Goal: Check status: Check status

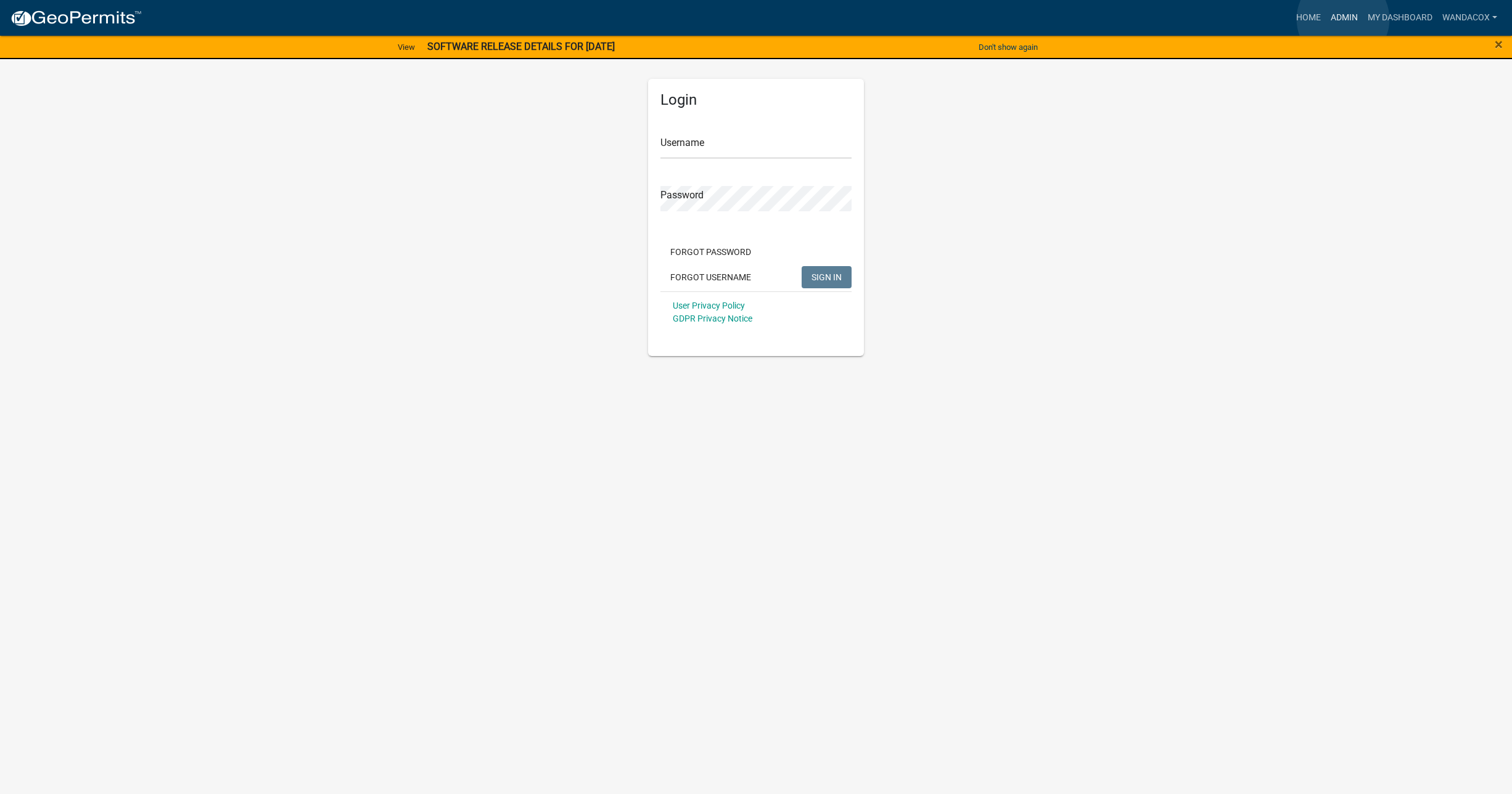
click at [1343, 19] on link "Admin" at bounding box center [1344, 18] width 37 height 23
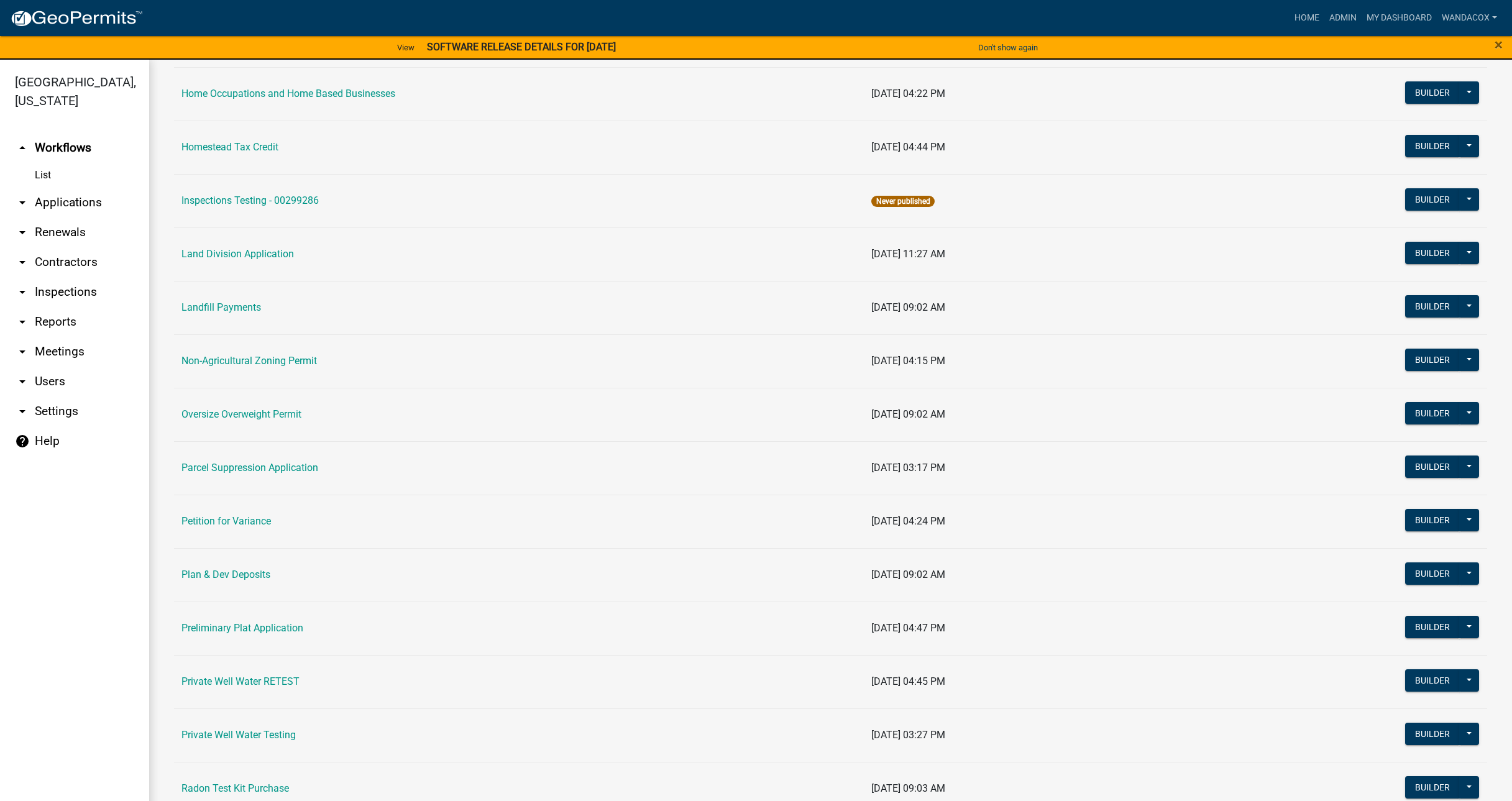
scroll to position [932, 0]
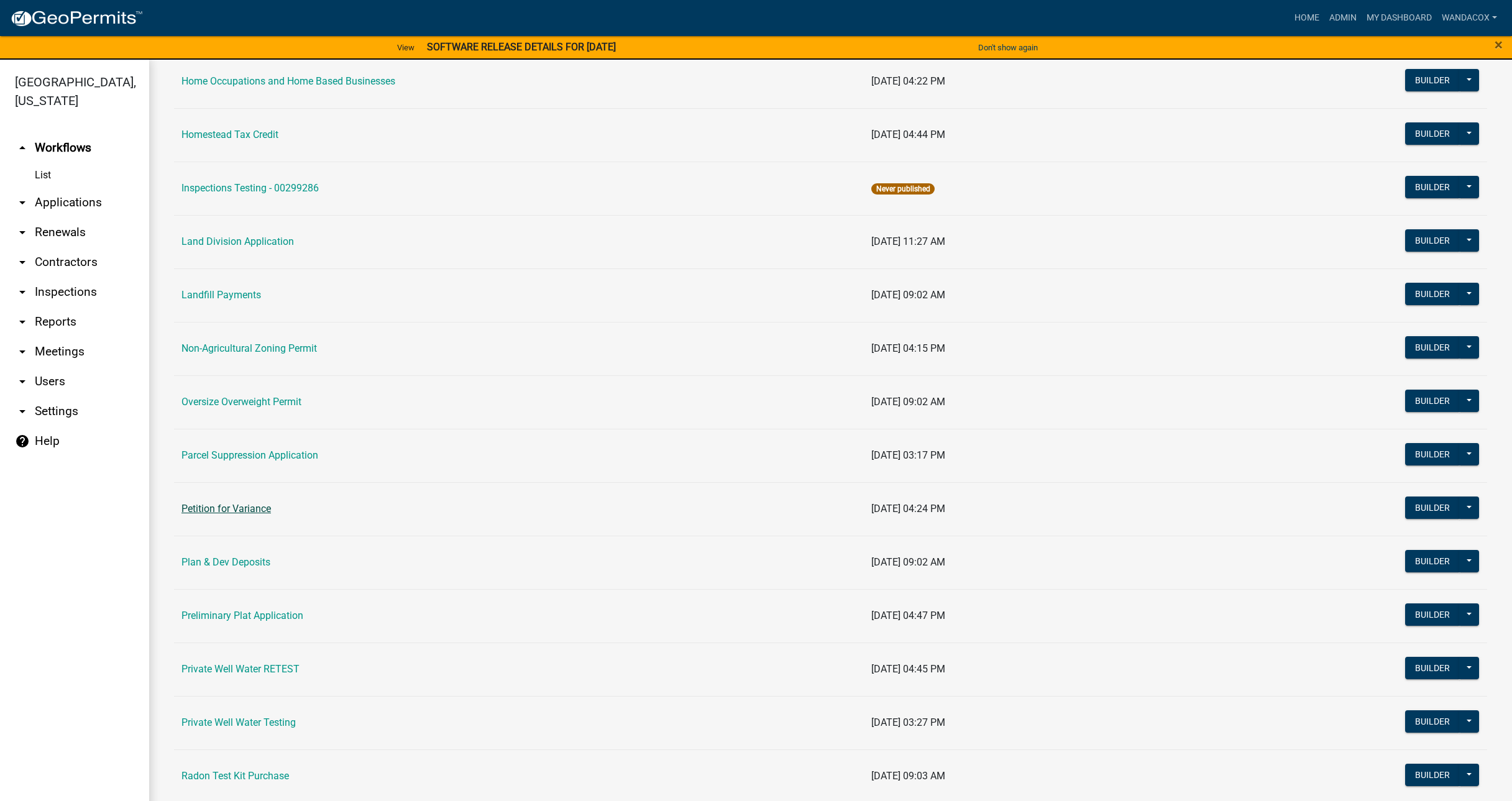
click at [258, 507] on link "Petition for Variance" at bounding box center [226, 509] width 89 height 12
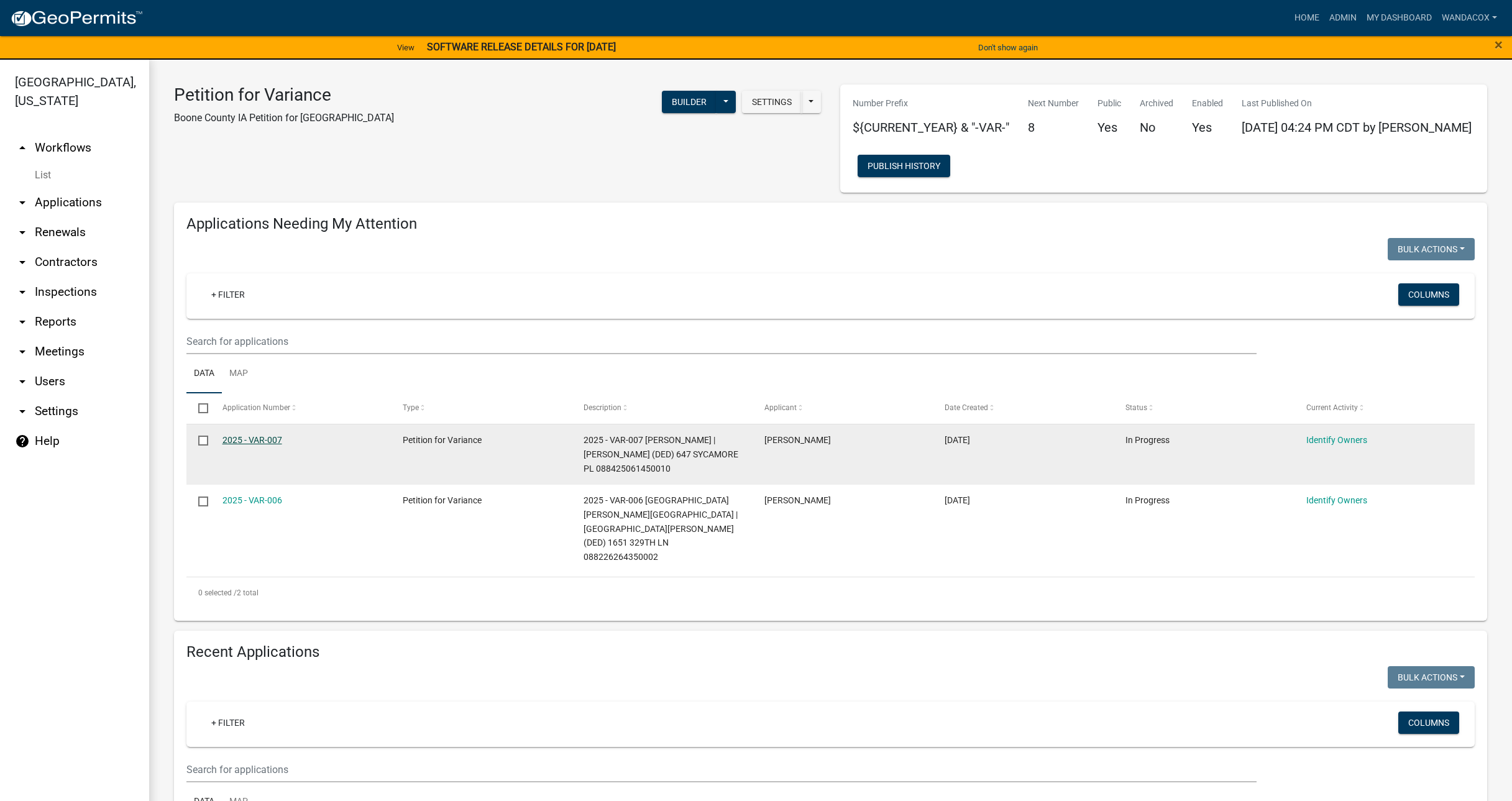
click at [277, 441] on link "2025 - VAR-007" at bounding box center [252, 441] width 60 height 10
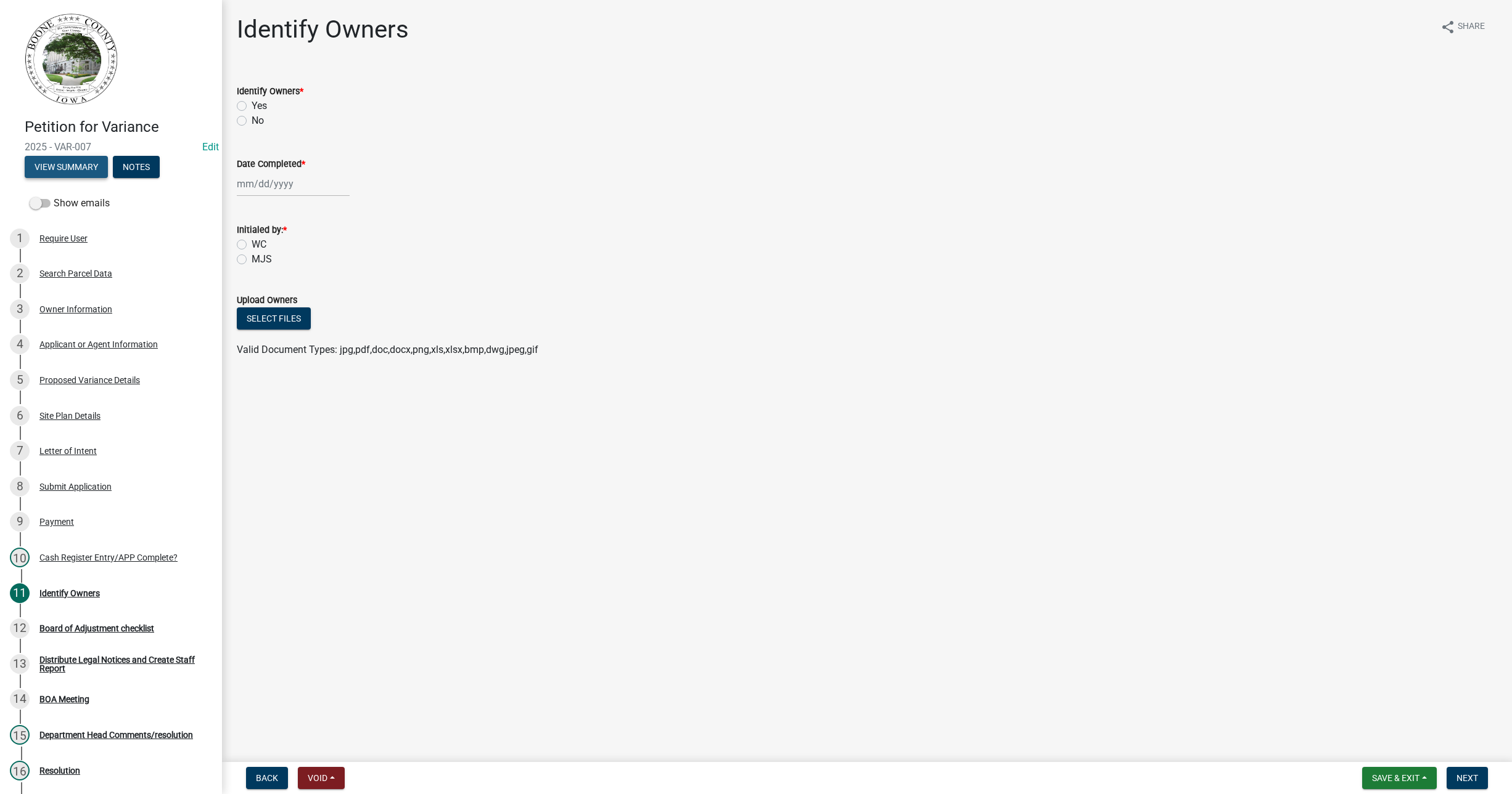
click at [67, 164] on button "View Summary" at bounding box center [67, 167] width 84 height 23
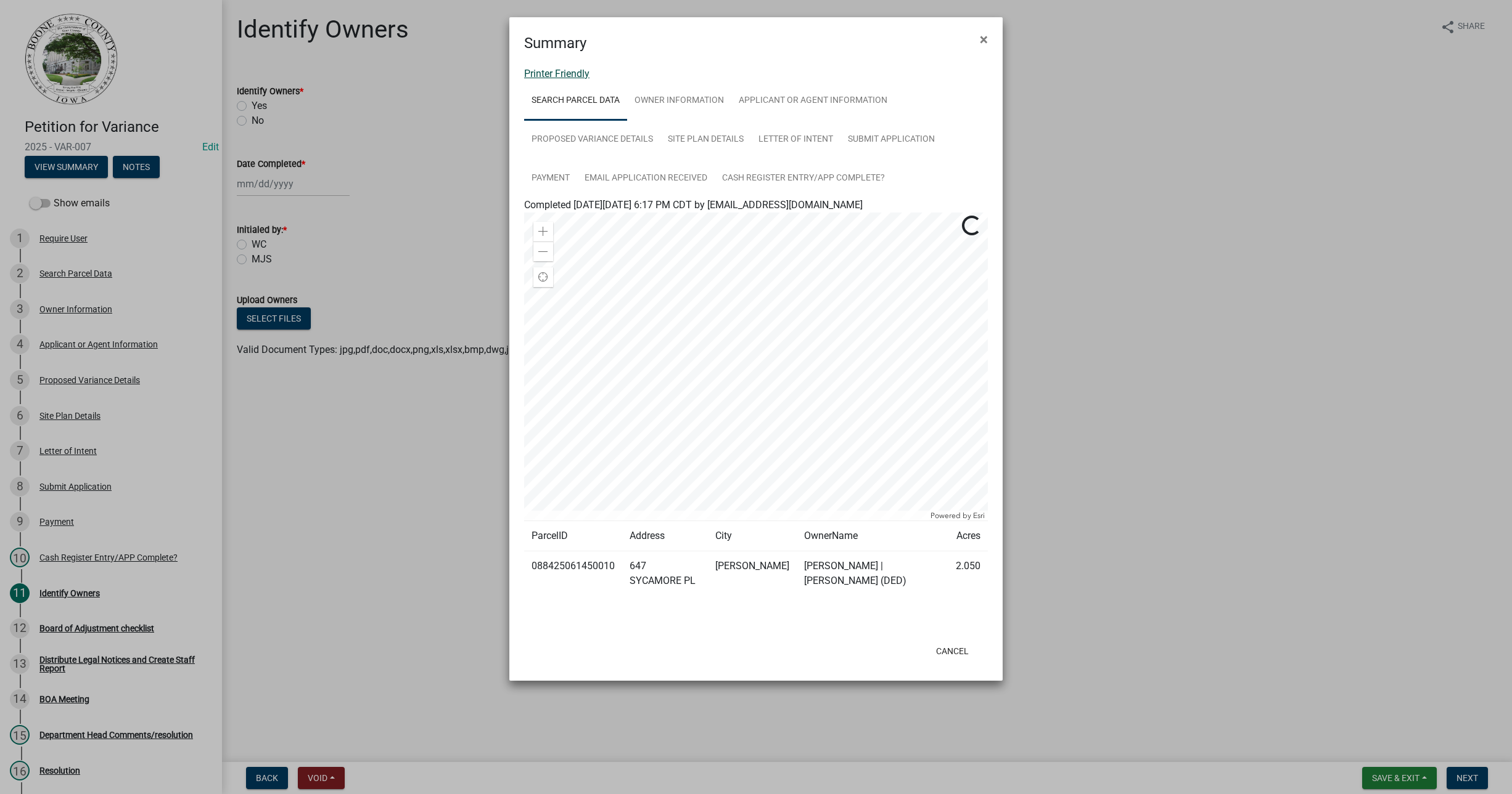
click at [573, 73] on link "Printer Friendly" at bounding box center [556, 73] width 65 height 12
click at [980, 39] on span "×" at bounding box center [984, 39] width 8 height 18
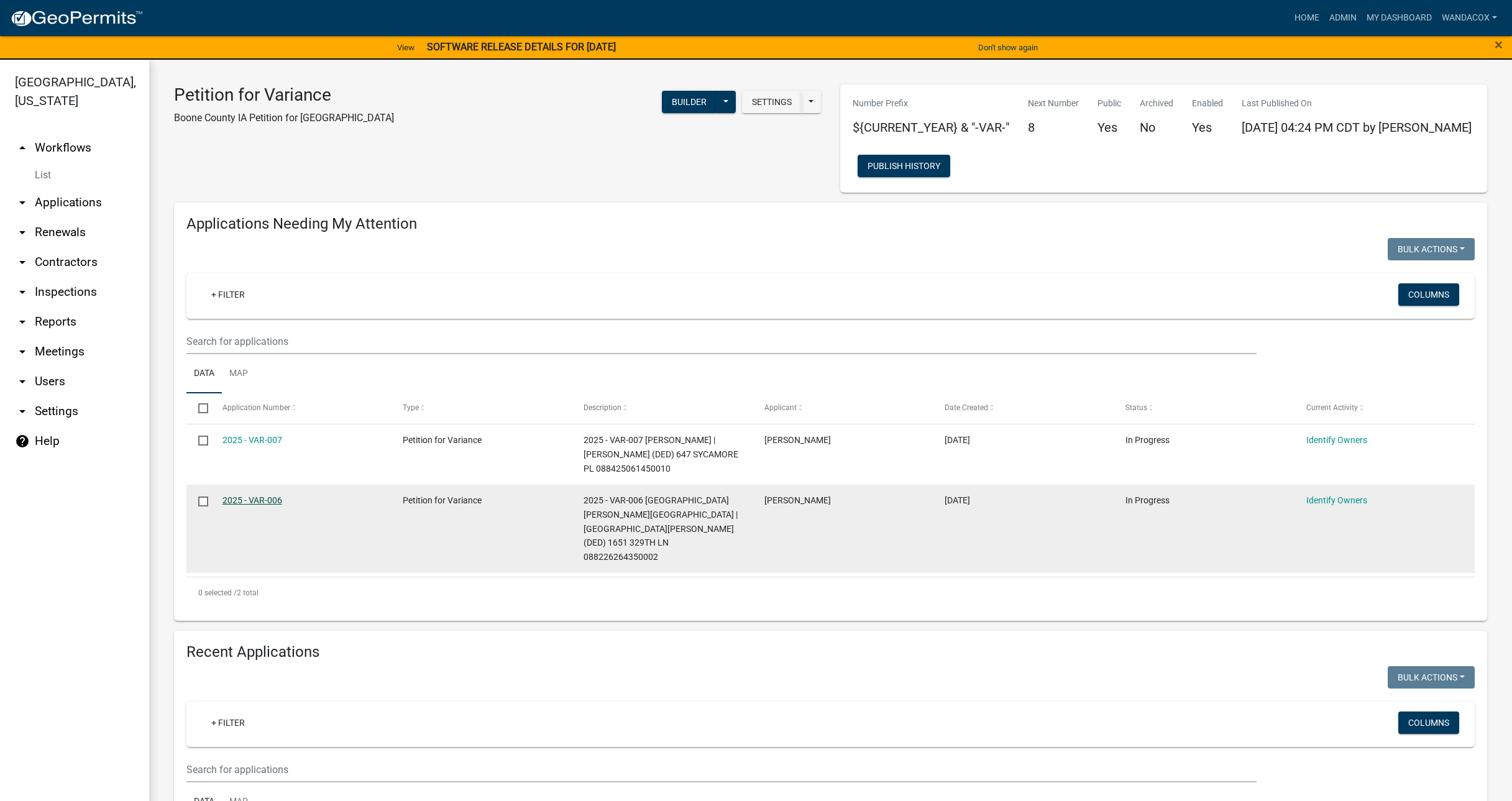
click at [257, 495] on link "2025 - VAR-006" at bounding box center [252, 500] width 60 height 10
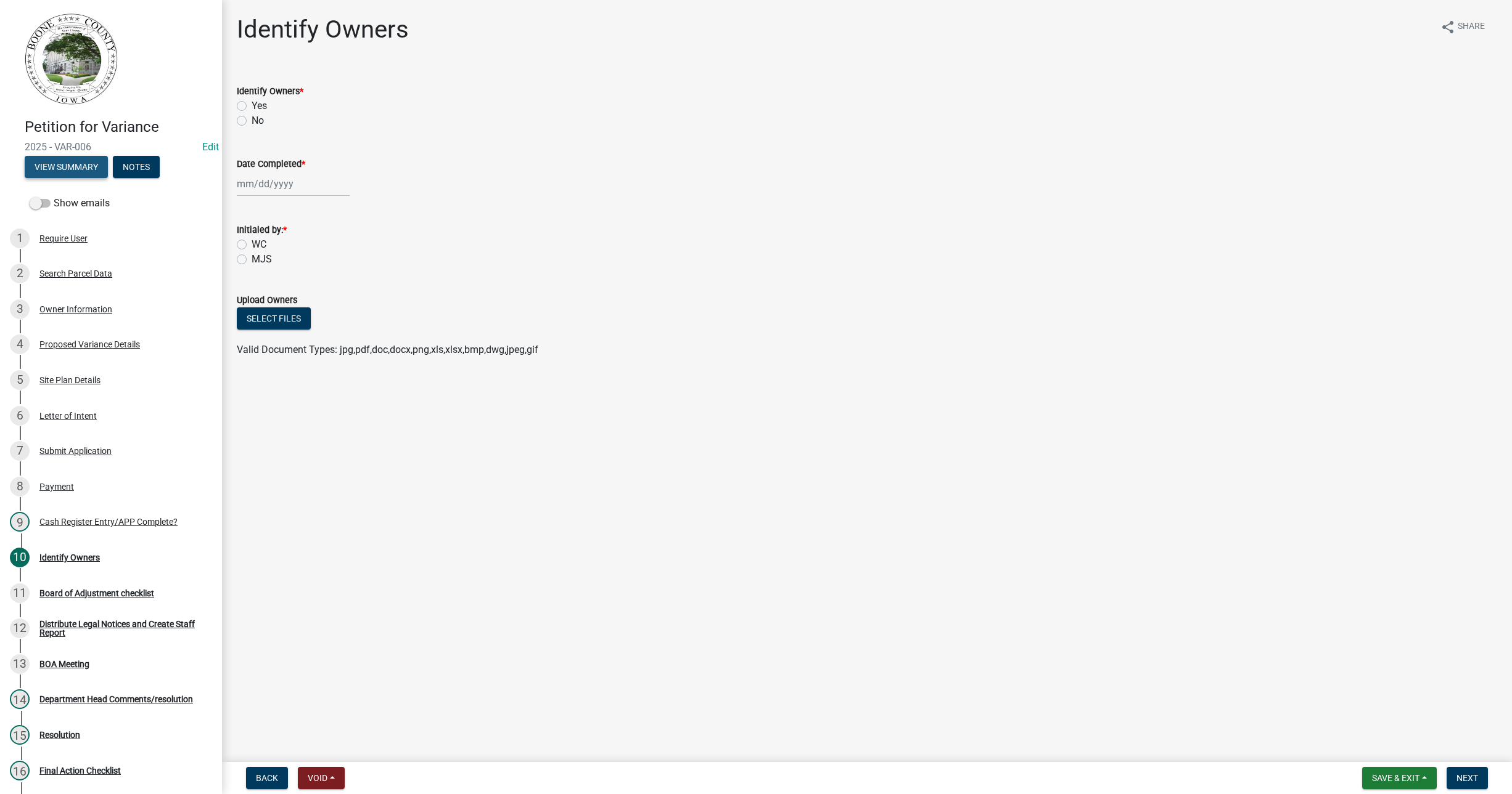
click at [81, 172] on button "View Summary" at bounding box center [67, 167] width 84 height 23
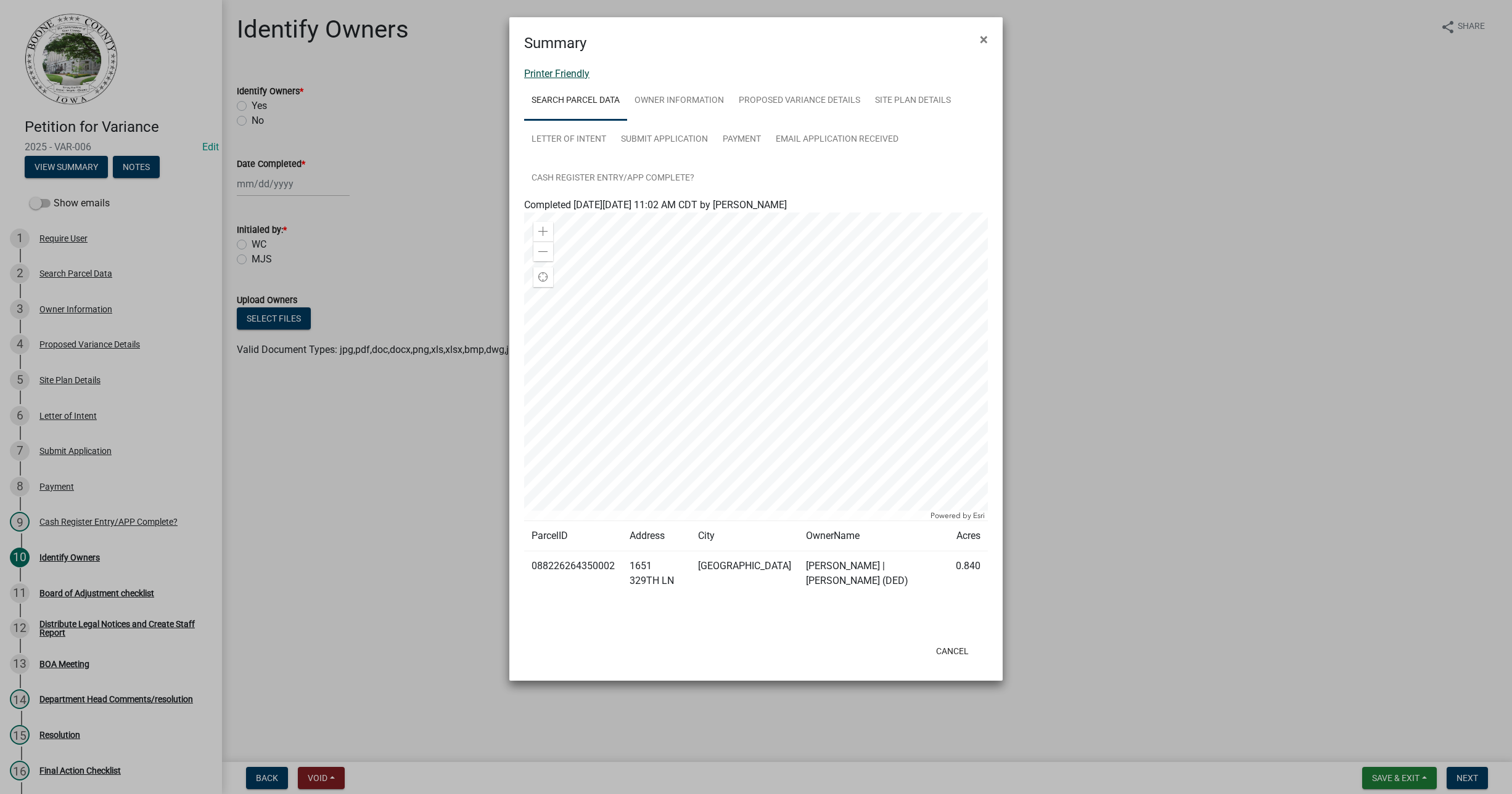
click at [574, 72] on link "Printer Friendly" at bounding box center [556, 73] width 65 height 12
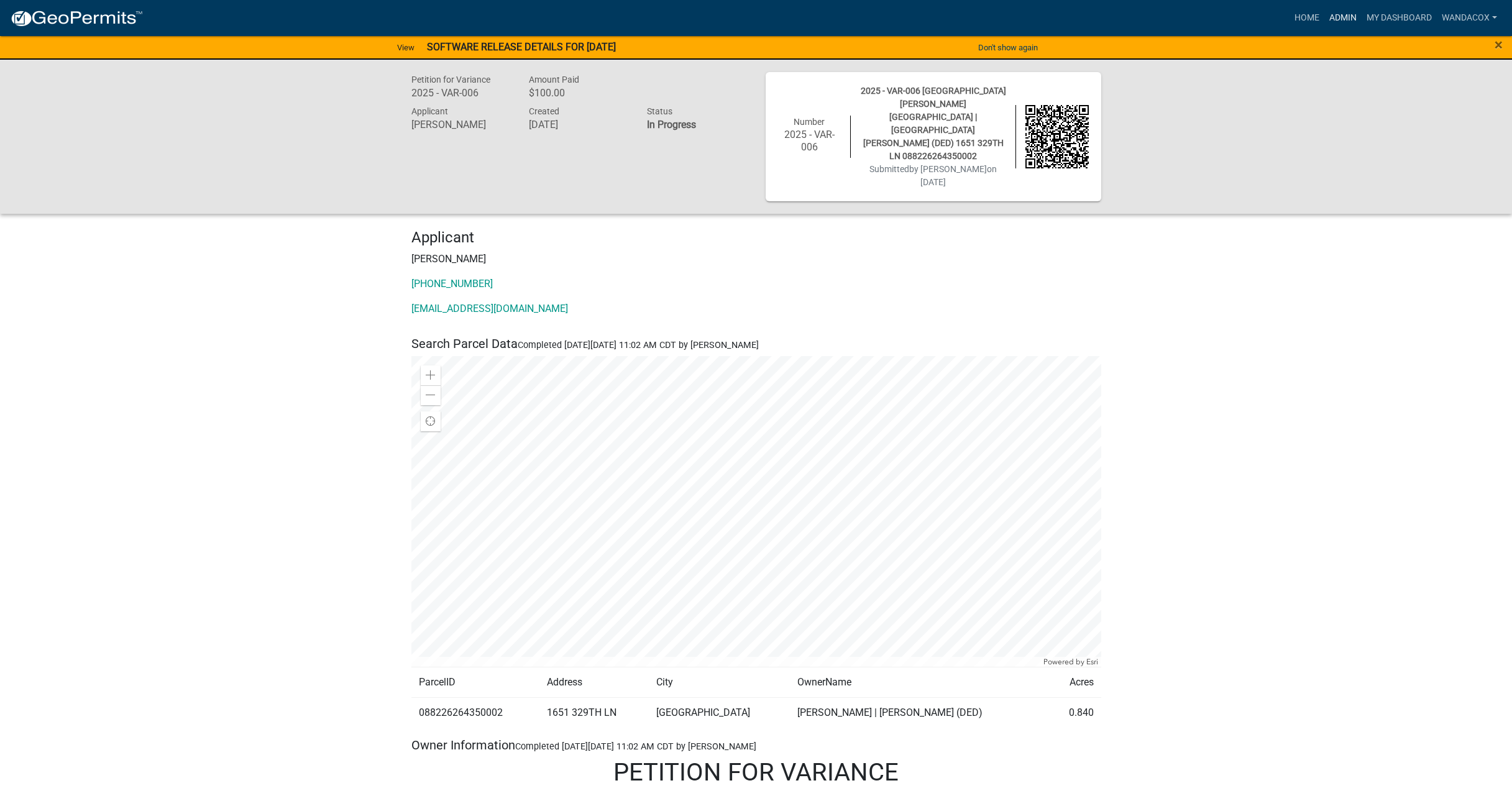
click at [1338, 13] on link "Admin" at bounding box center [1343, 18] width 37 height 24
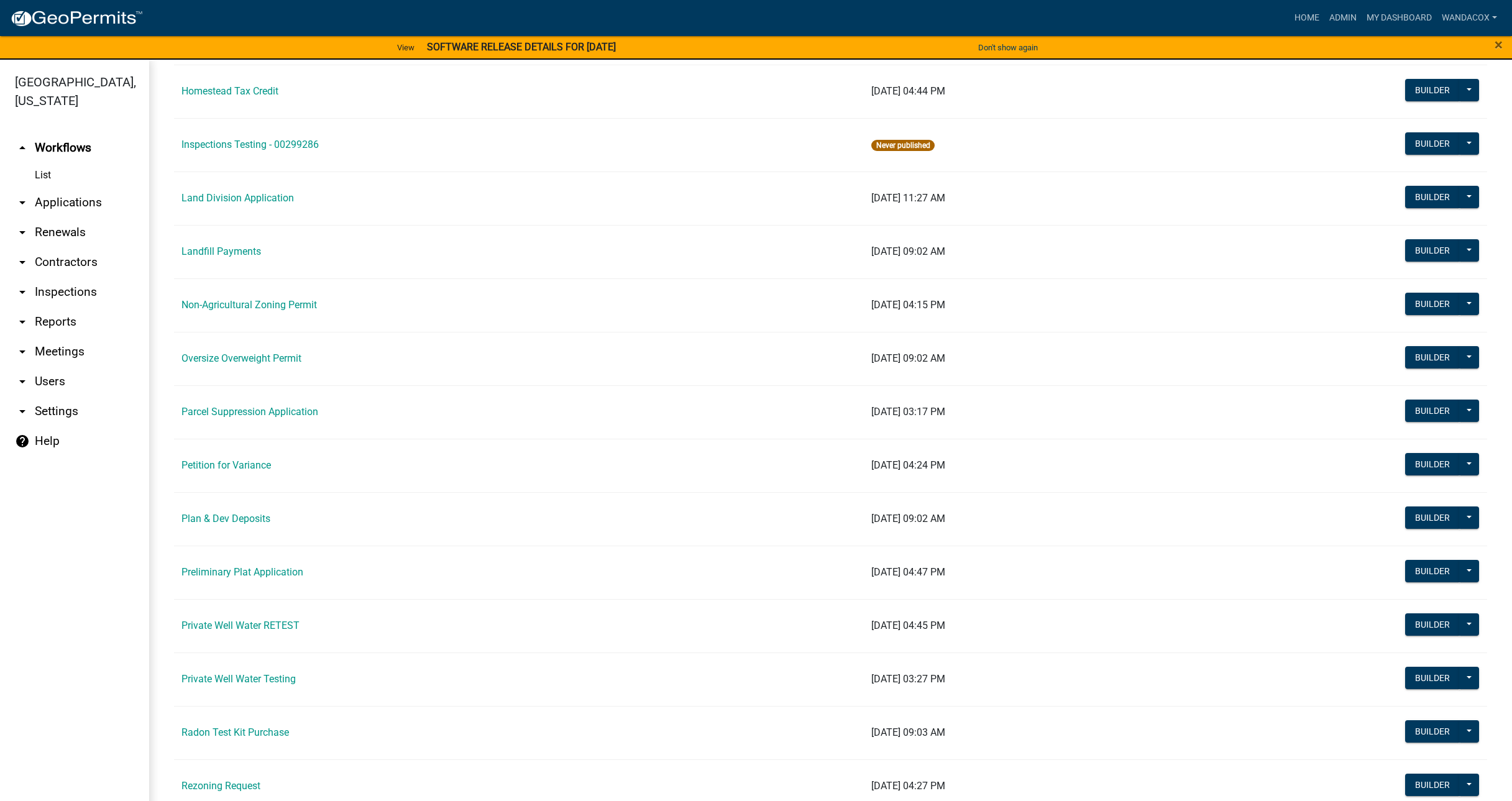
scroll to position [1010, 0]
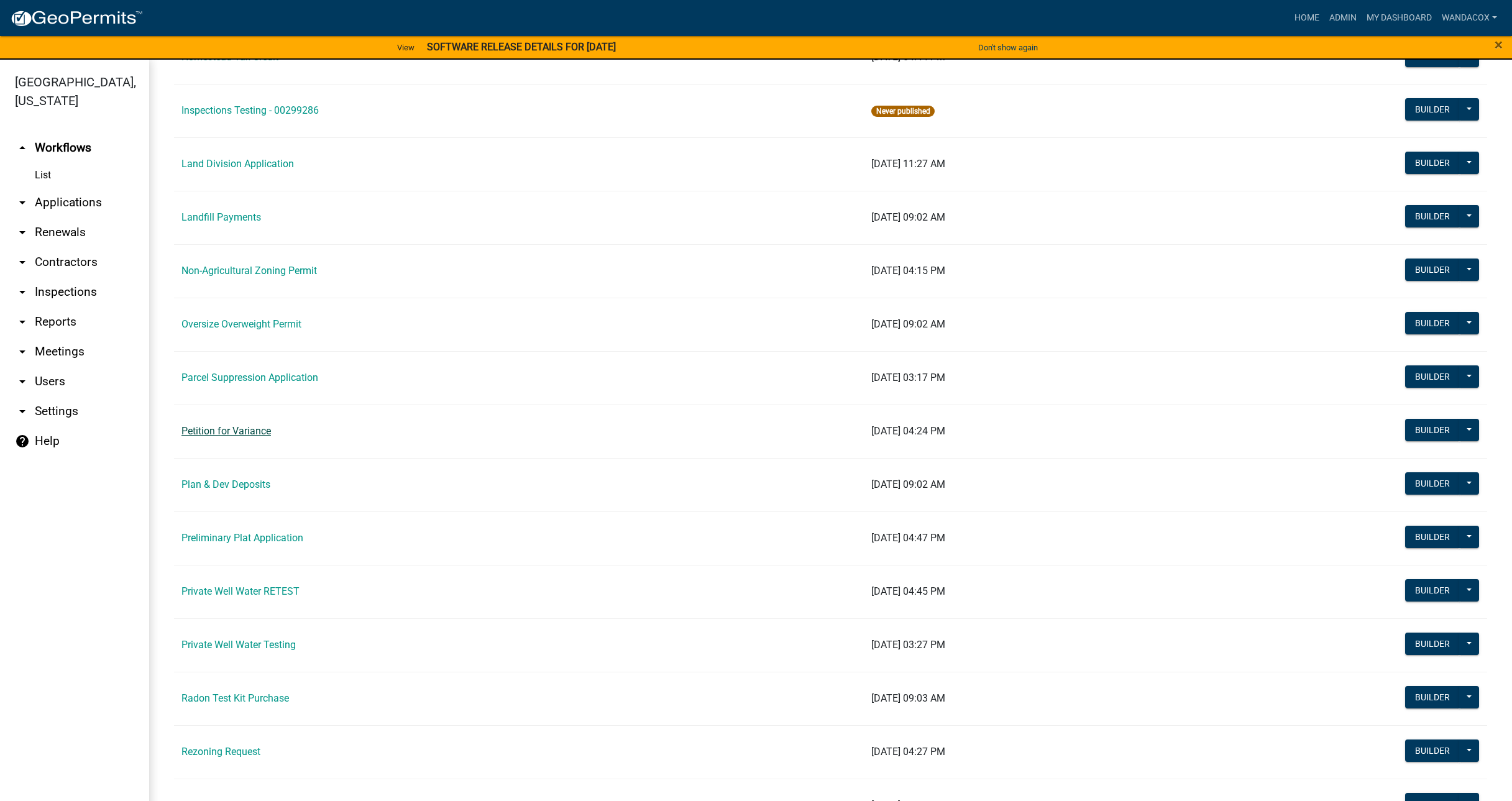
click at [234, 429] on link "Petition for Variance" at bounding box center [226, 431] width 89 height 12
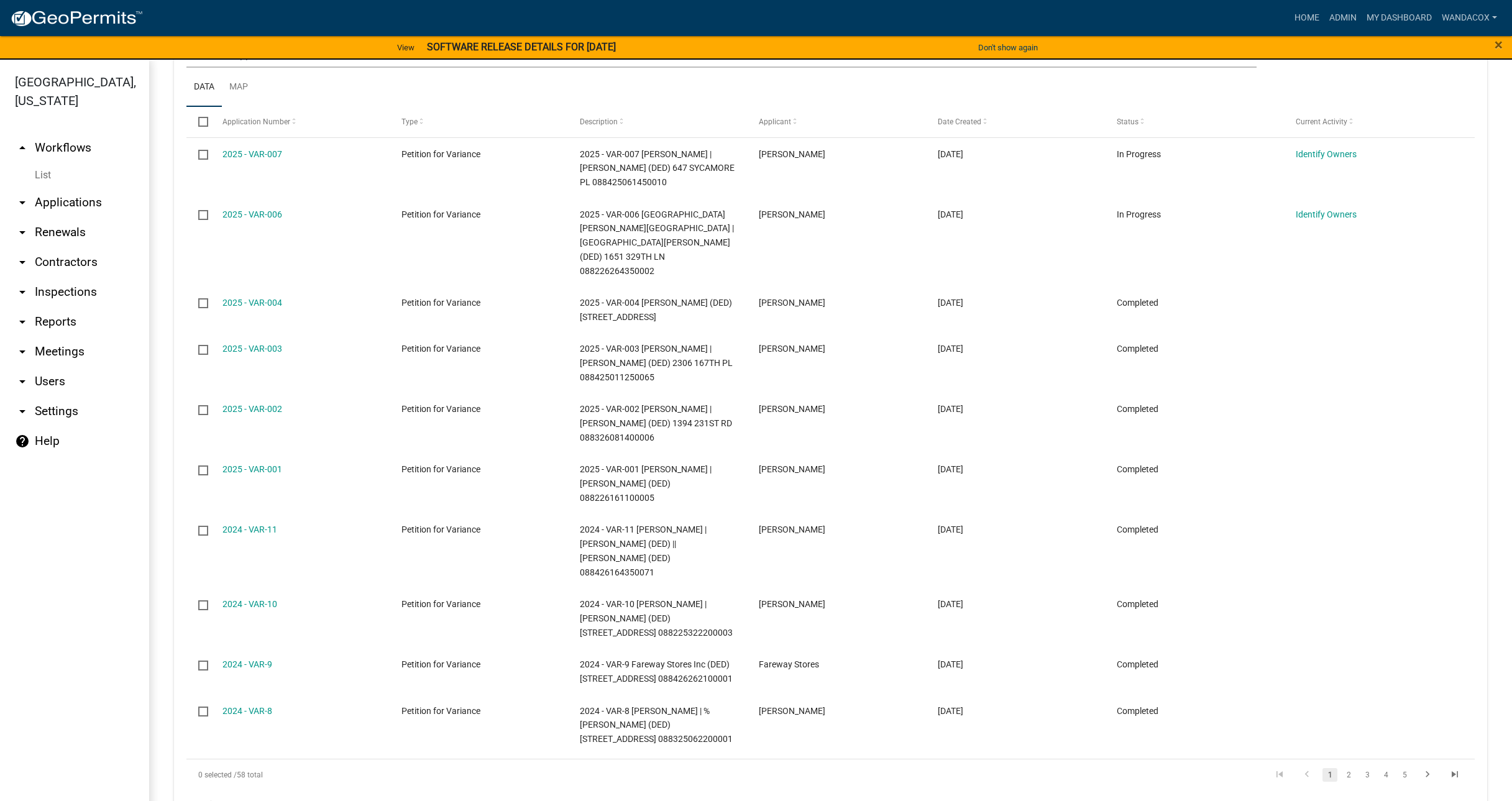
scroll to position [723, 0]
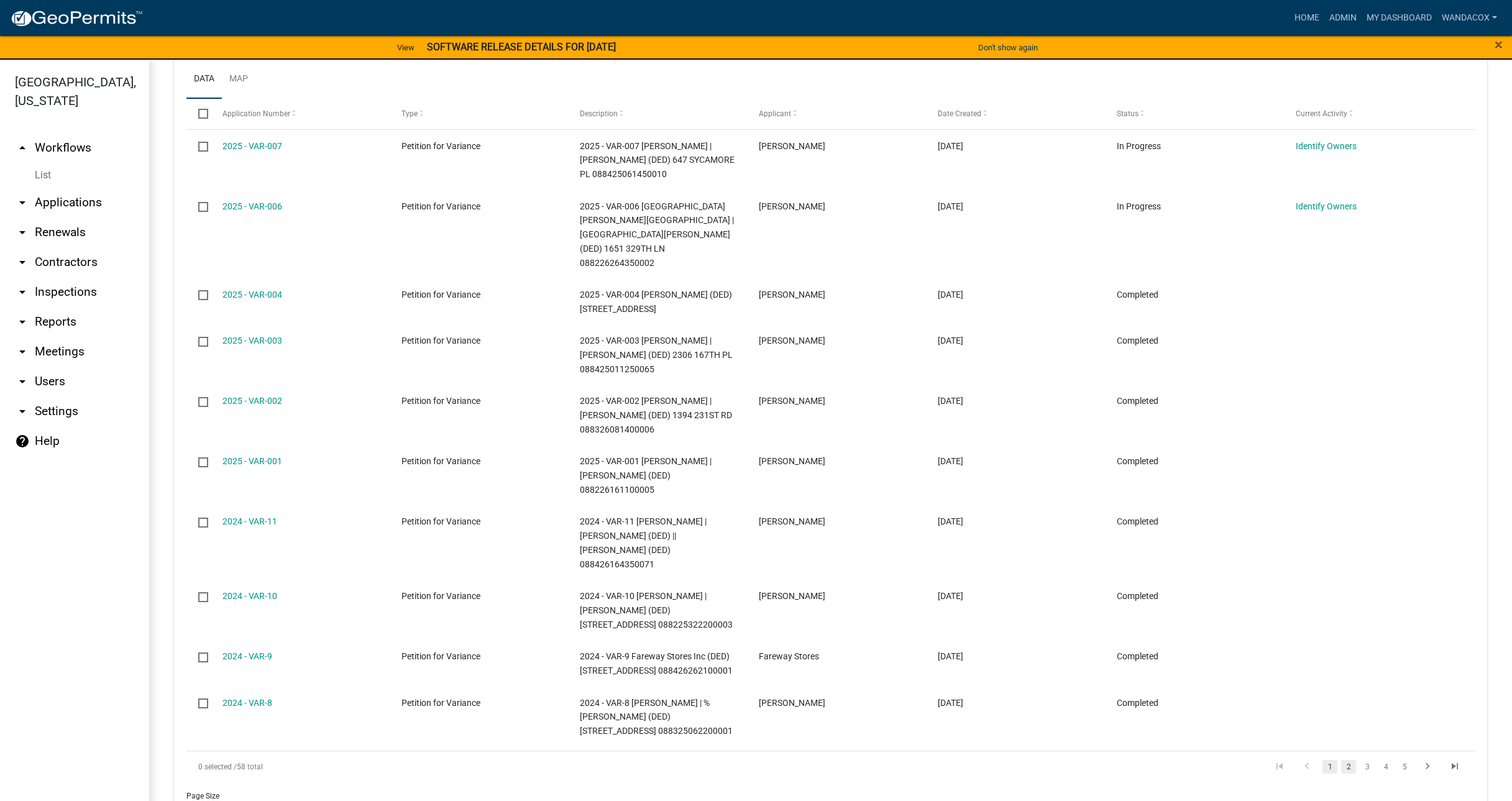
click at [1341, 761] on link "2" at bounding box center [1349, 767] width 15 height 13
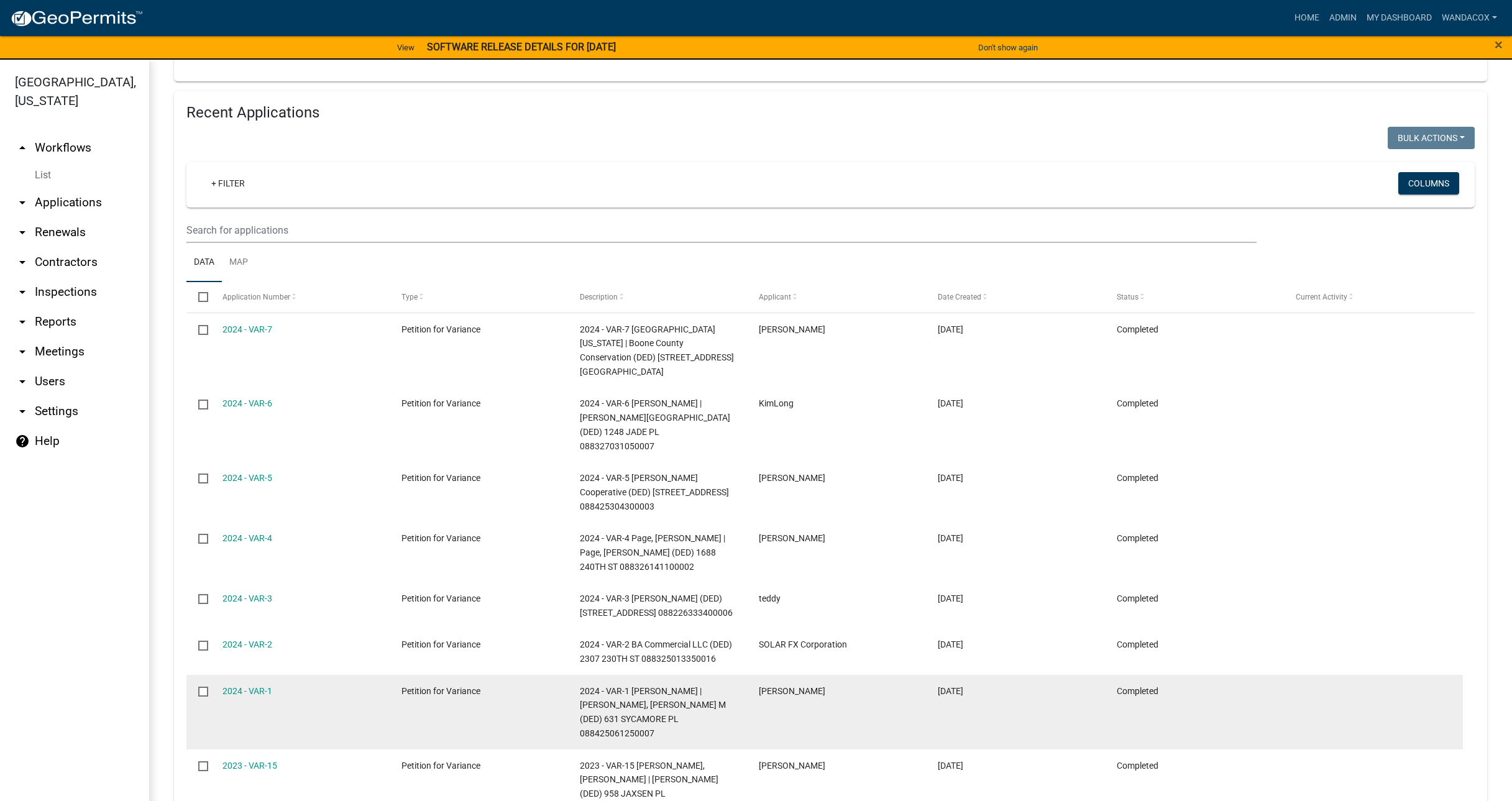
scroll to position [695, 0]
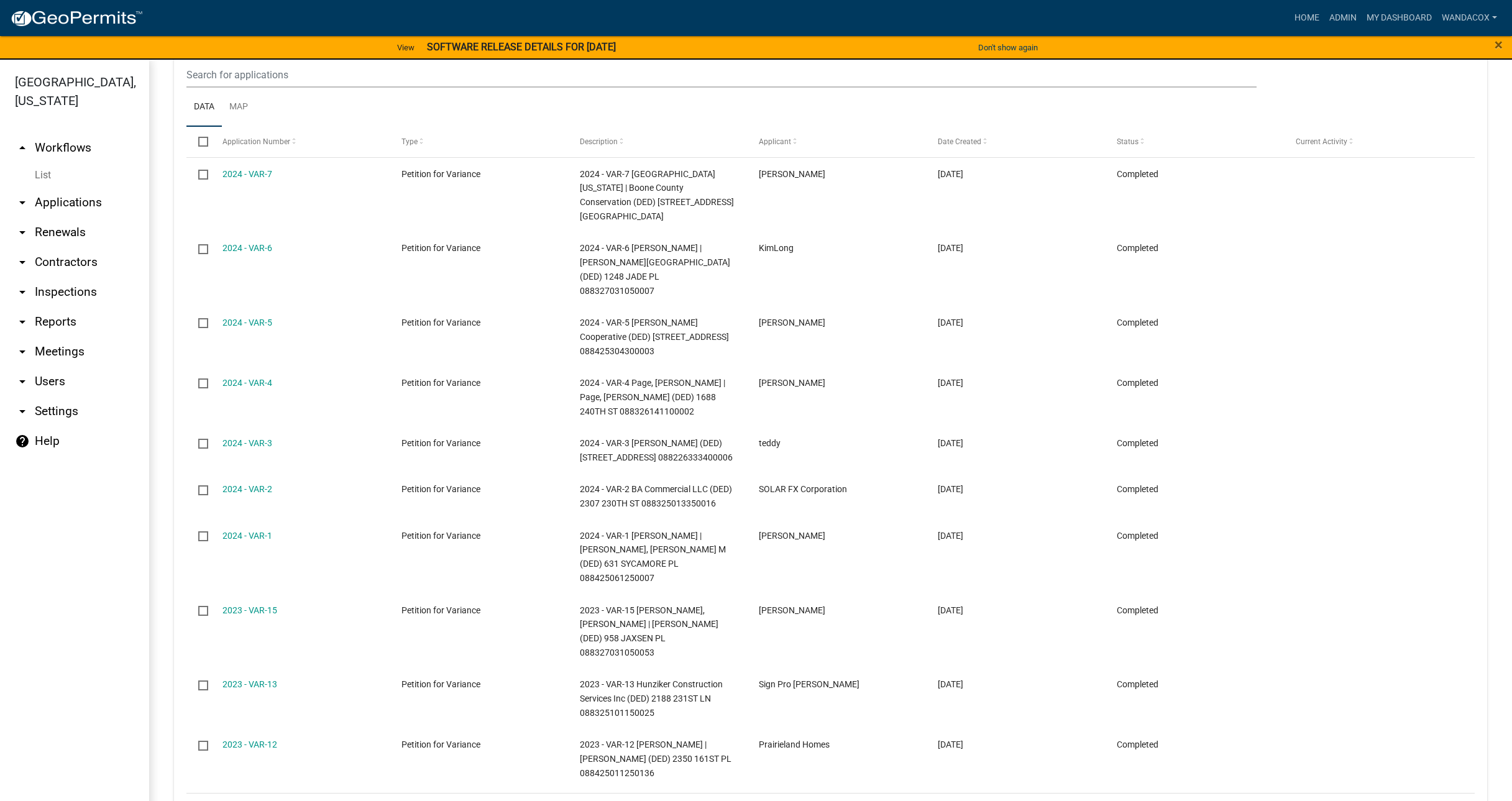
click at [1360, 801] on link "3" at bounding box center [1367, 809] width 15 height 13
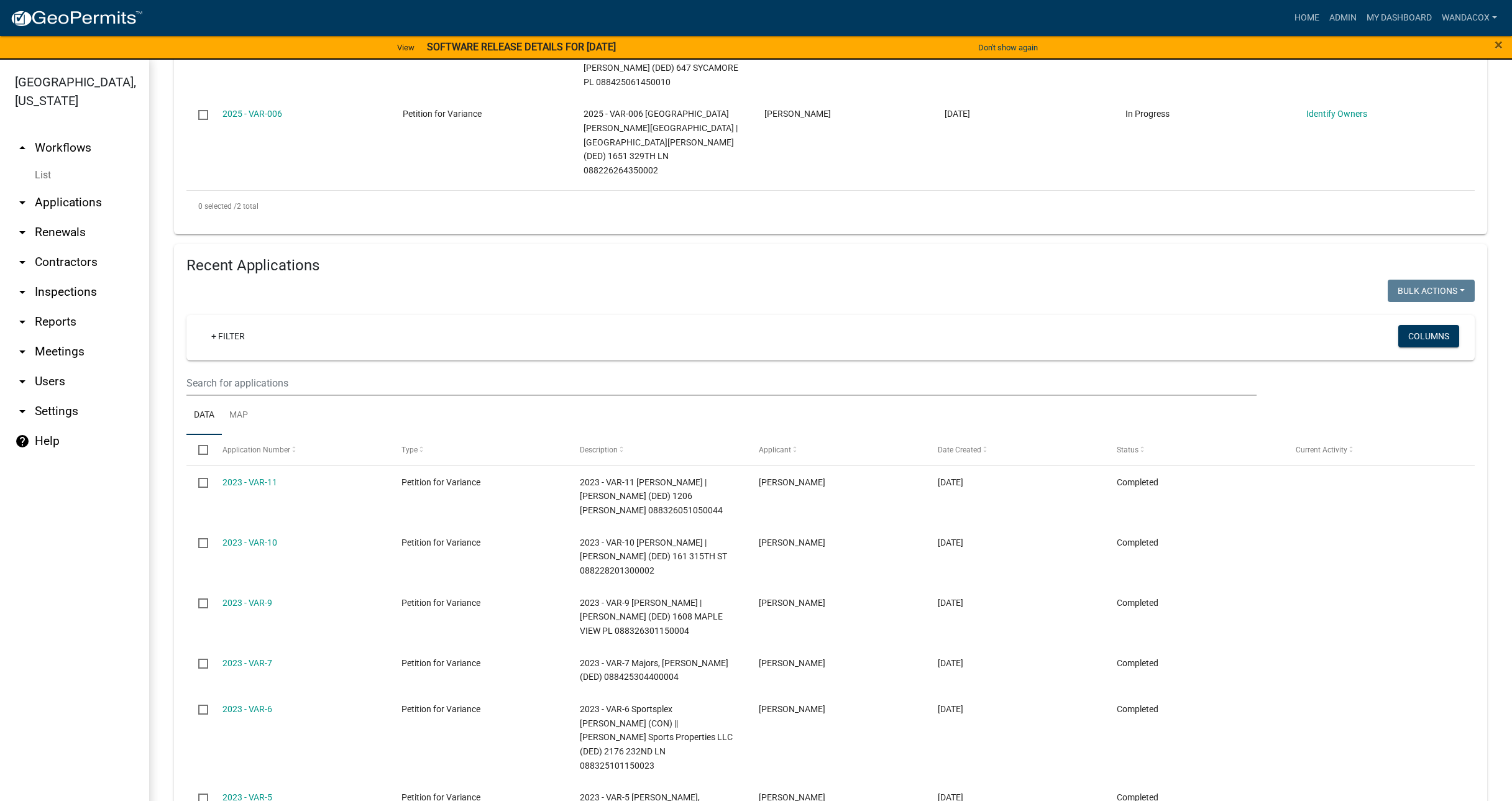
scroll to position [384, 0]
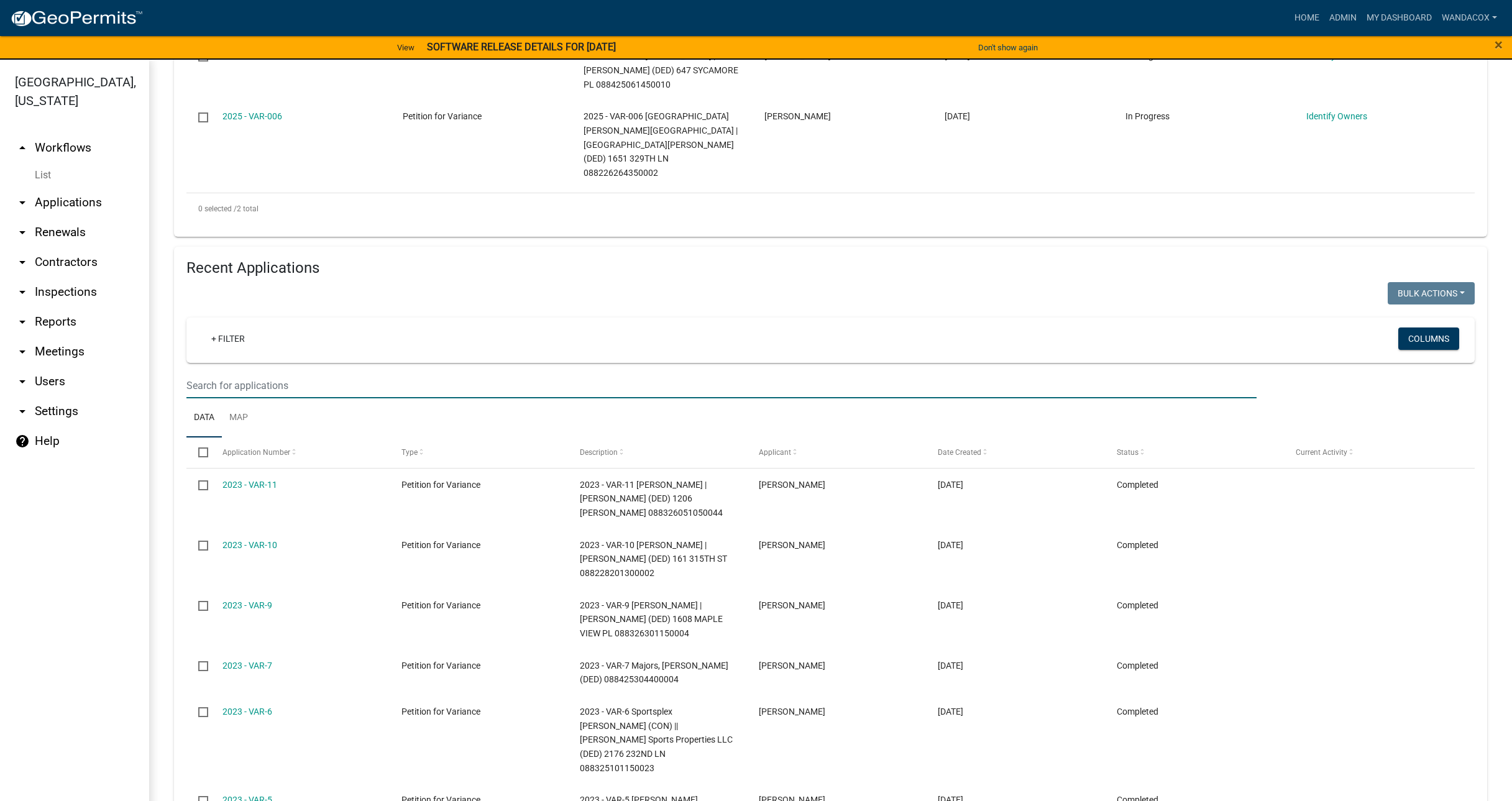
click at [226, 373] on input "text" at bounding box center [721, 386] width 1070 height 25
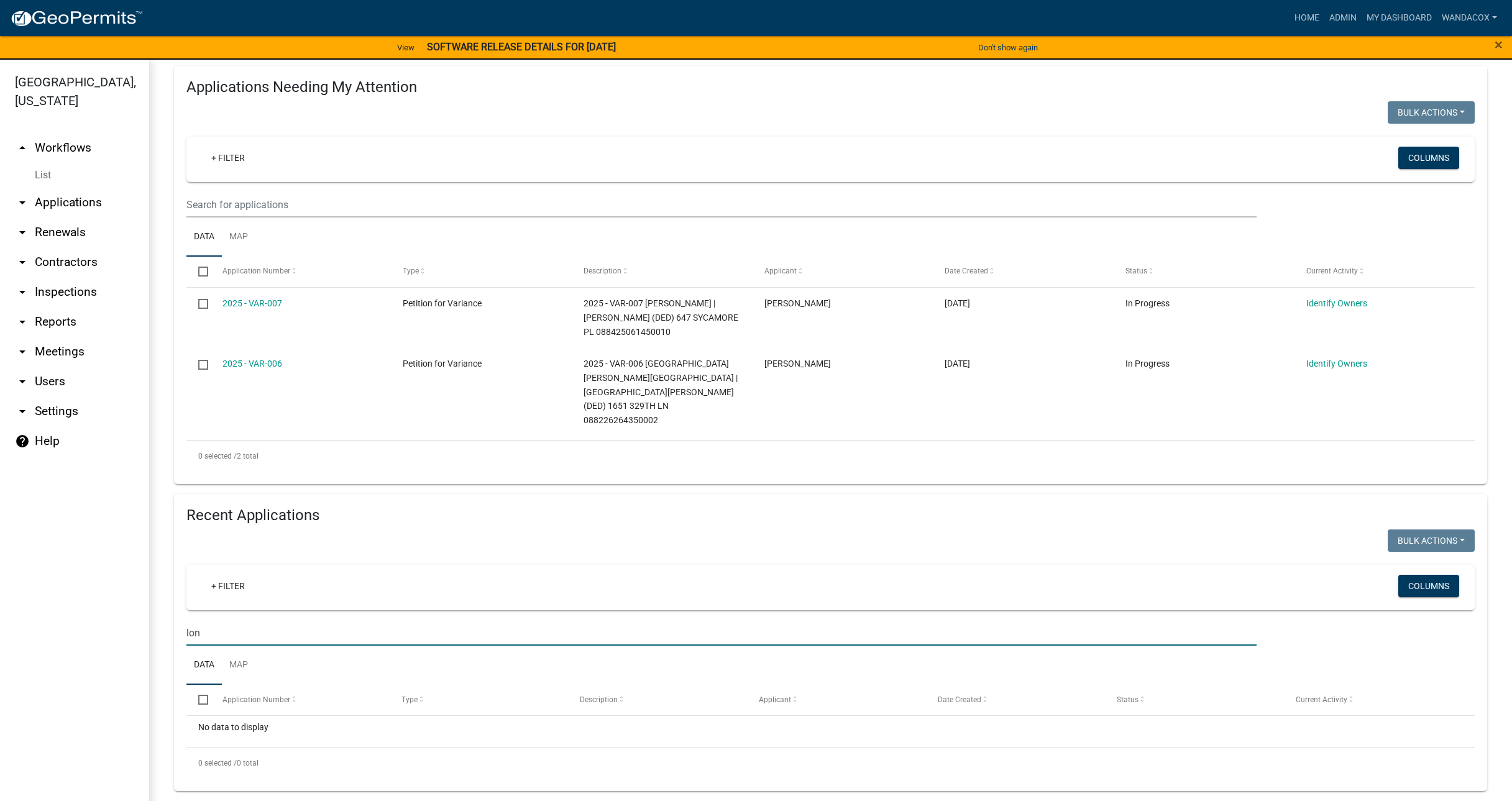
scroll to position [109, 0]
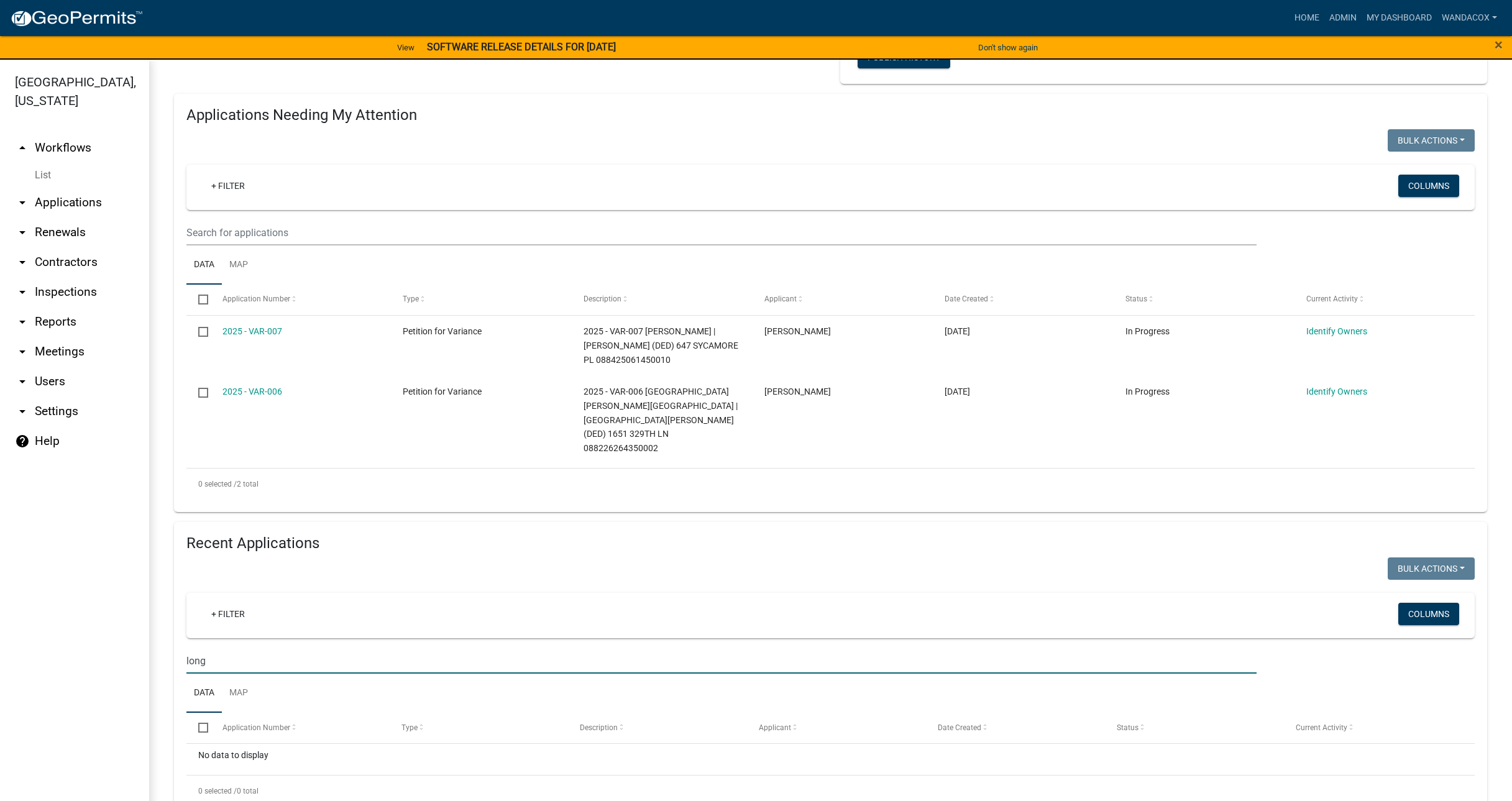
type input "long"
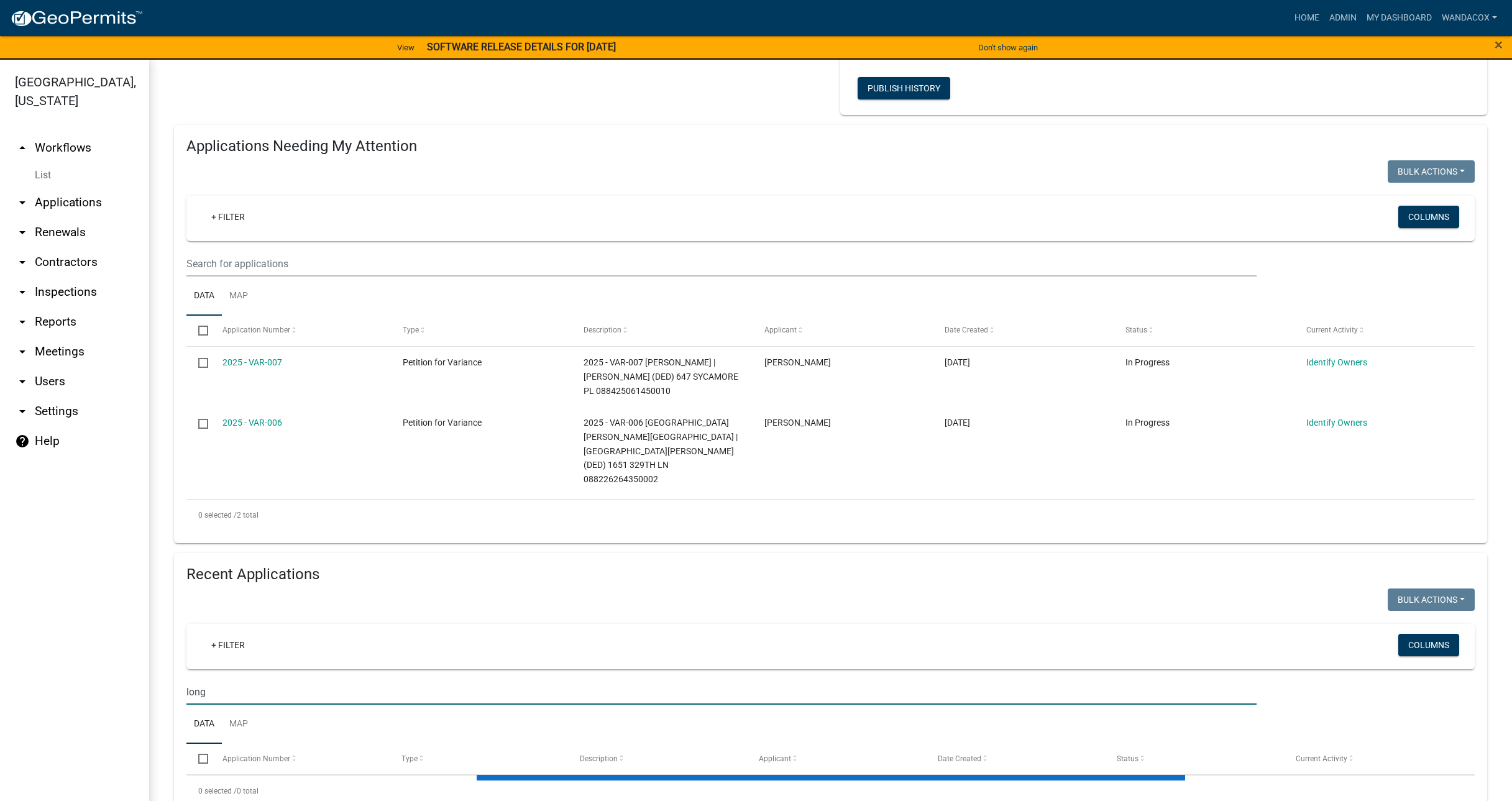
scroll to position [262, 0]
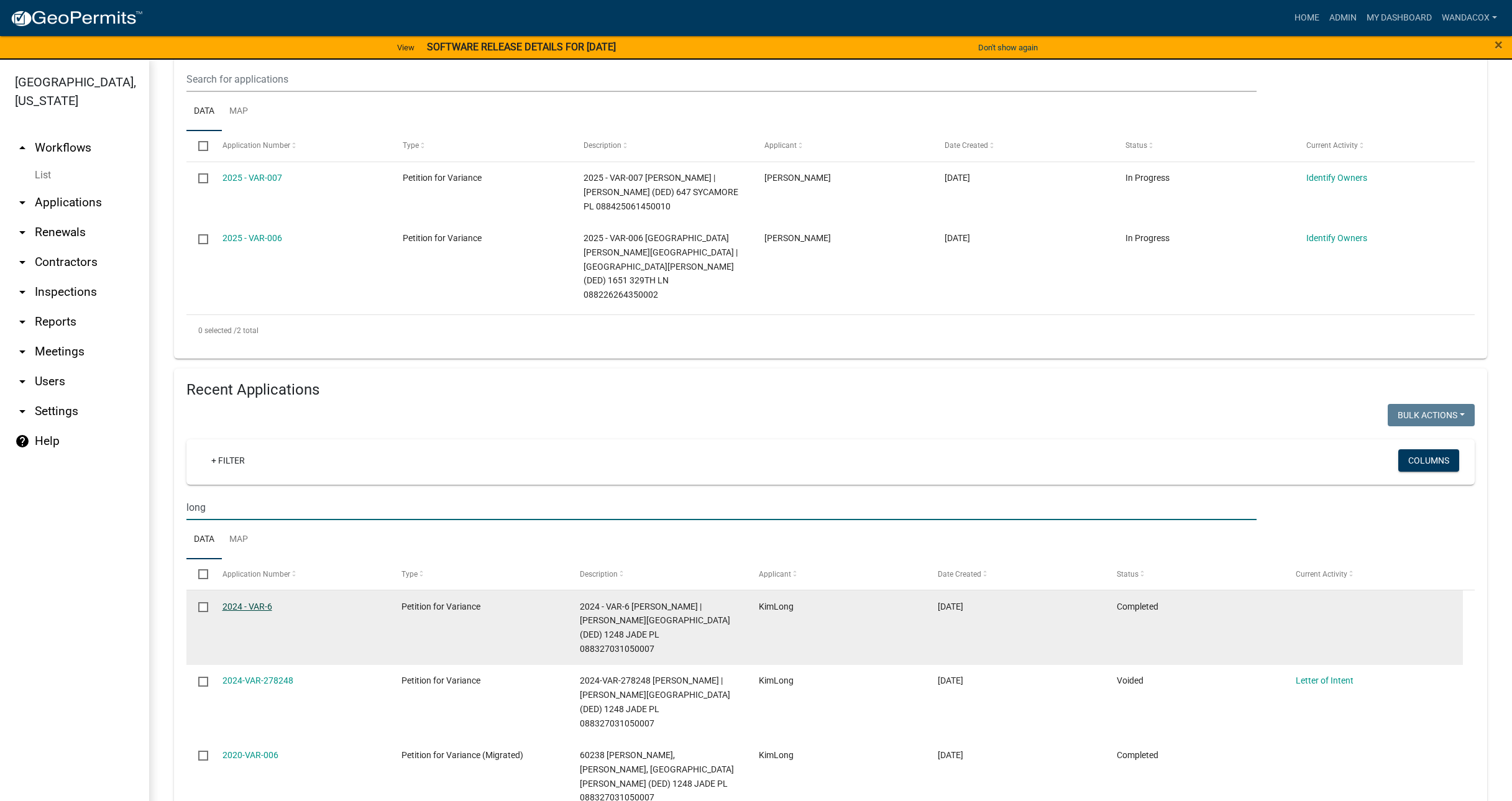
click at [233, 601] on link "2024 - VAR-6" at bounding box center [247, 606] width 50 height 10
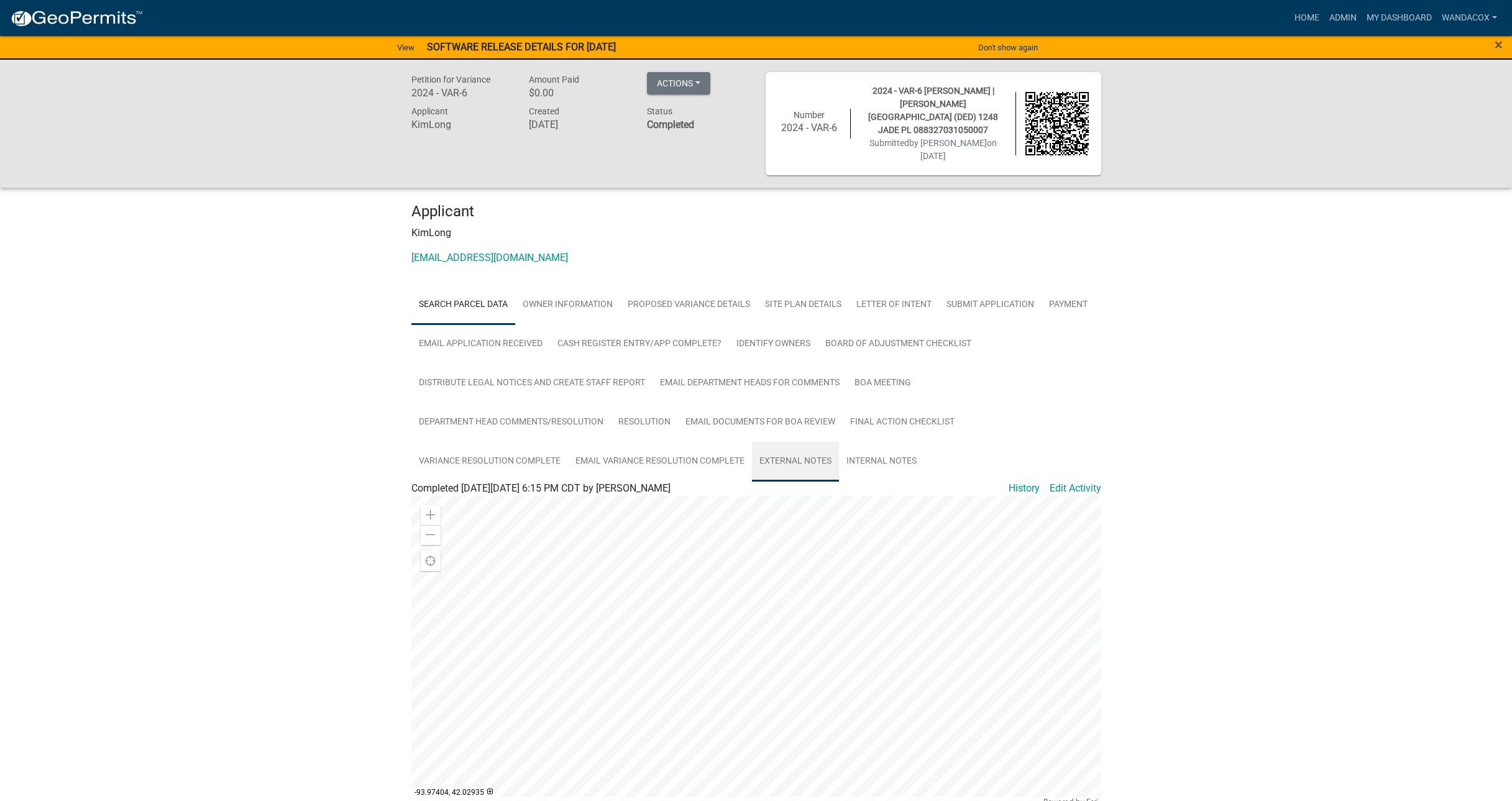
click at [791, 442] on link "External Notes" at bounding box center [795, 462] width 87 height 40
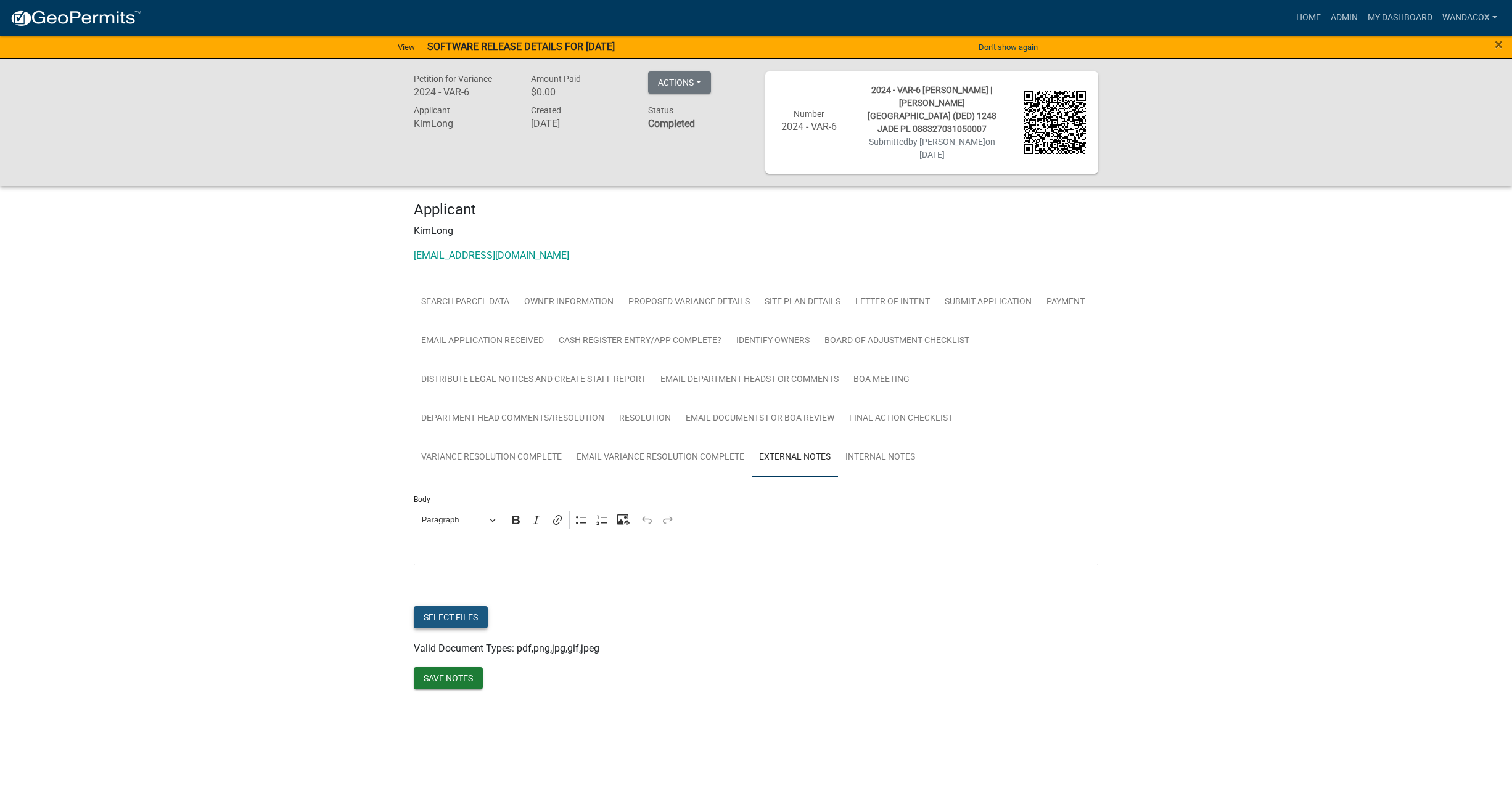
click at [432, 606] on button "Select files" at bounding box center [450, 617] width 74 height 23
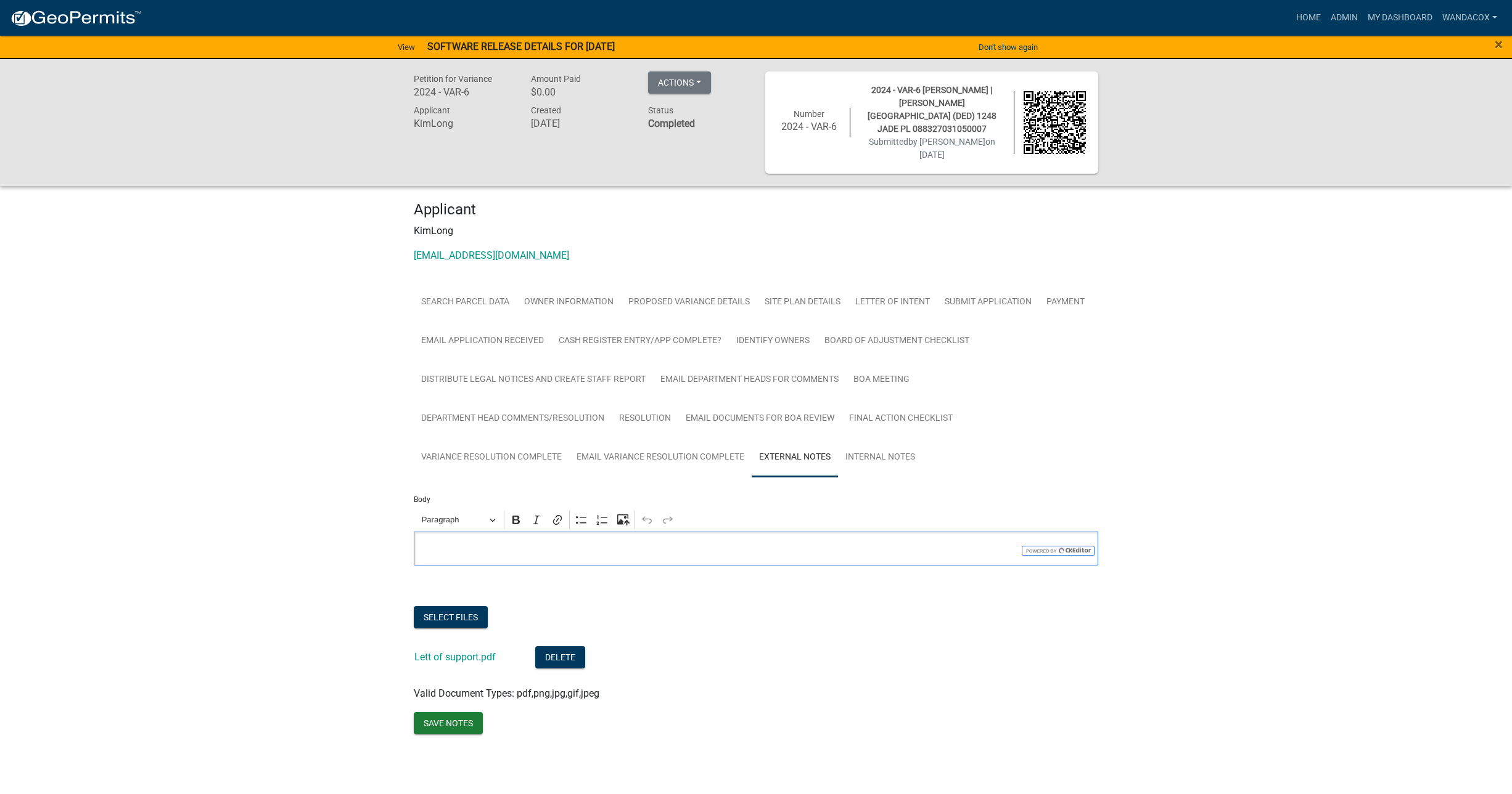
click at [469, 542] on p "Editor editing area: main. Press Alt+0 for help." at bounding box center [756, 549] width 672 height 15
click at [432, 712] on button "Save Notes" at bounding box center [448, 723] width 69 height 23
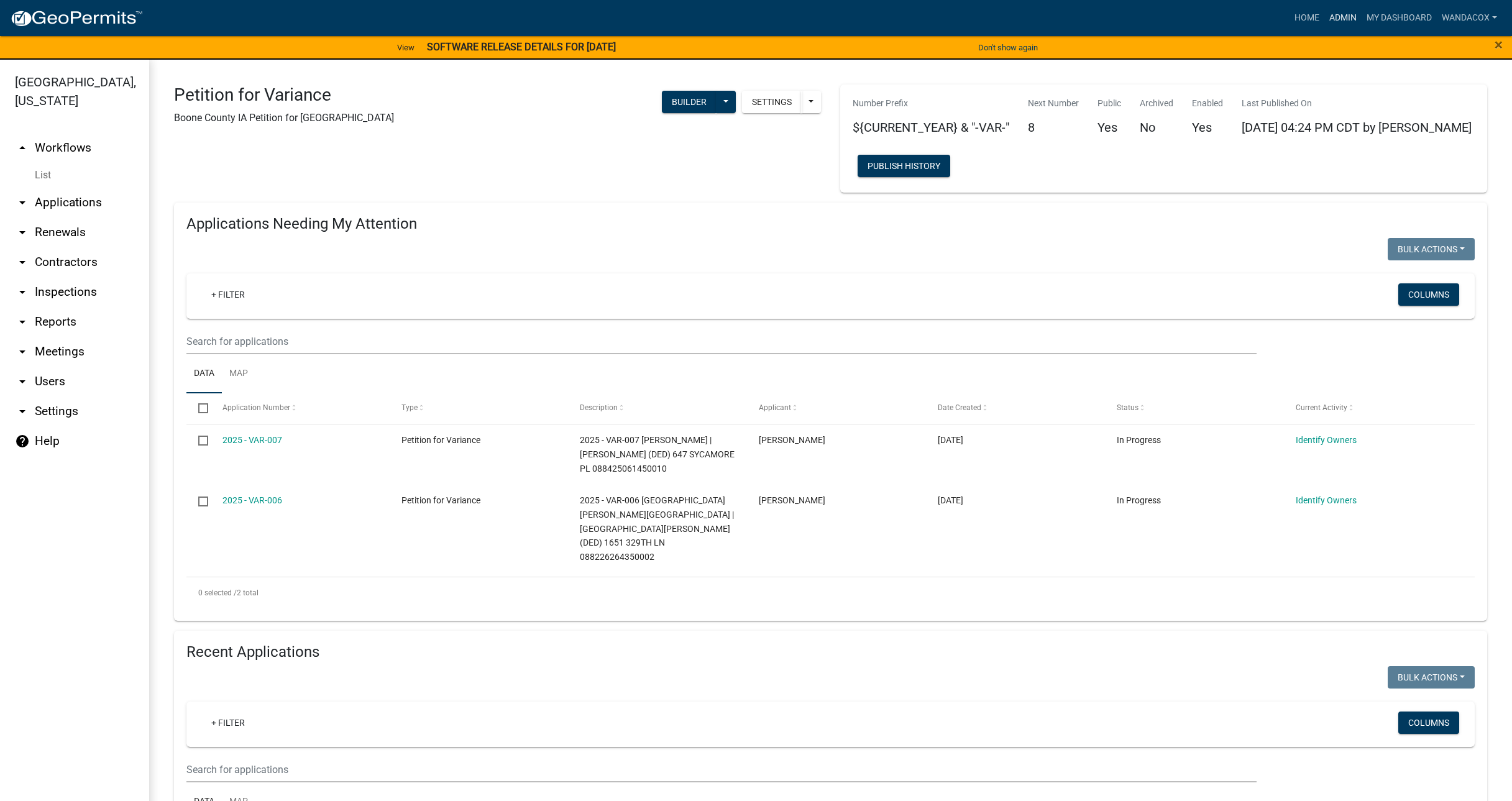
click at [1342, 20] on link "Admin" at bounding box center [1343, 18] width 37 height 24
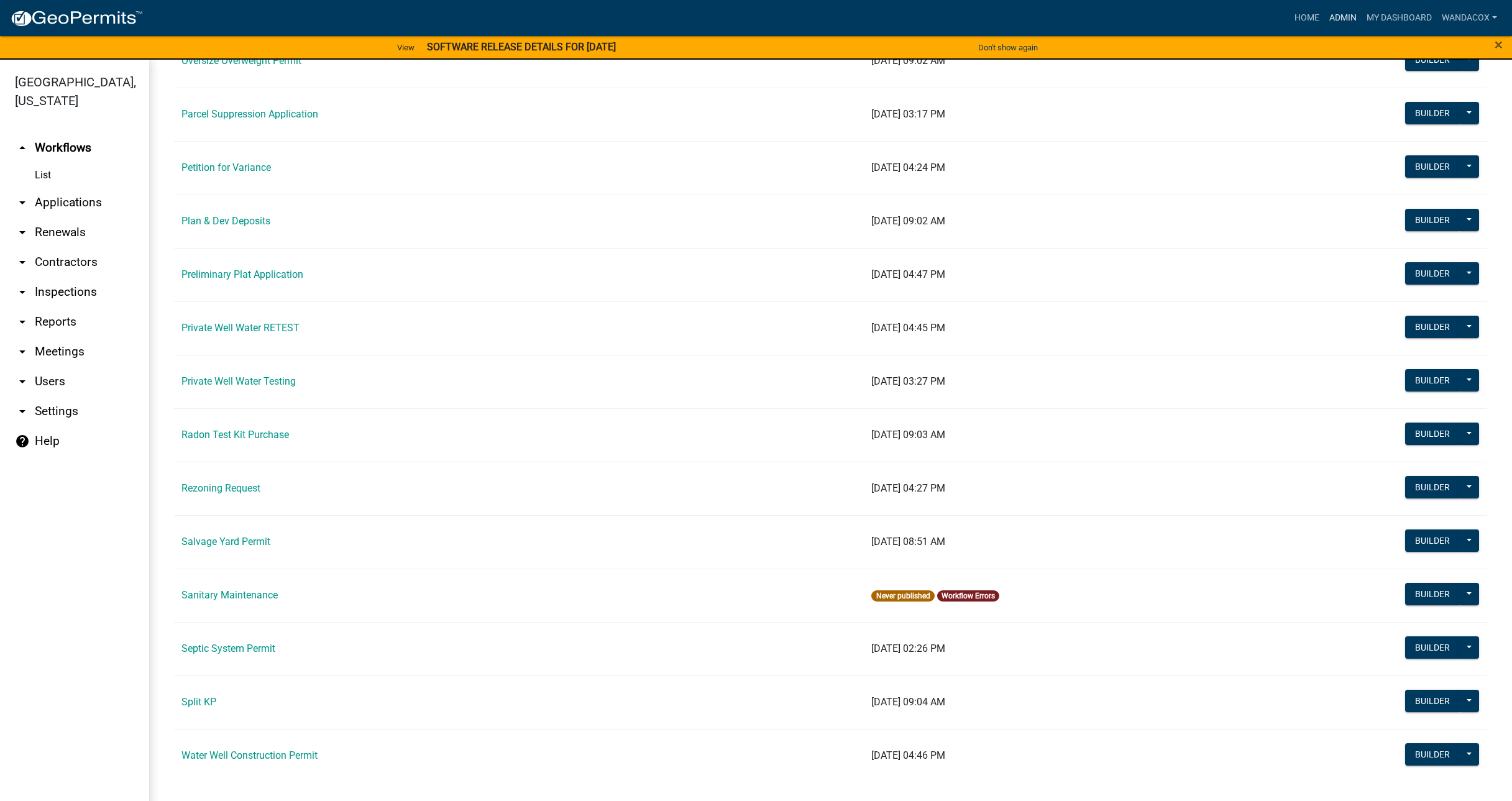
scroll to position [1275, 0]
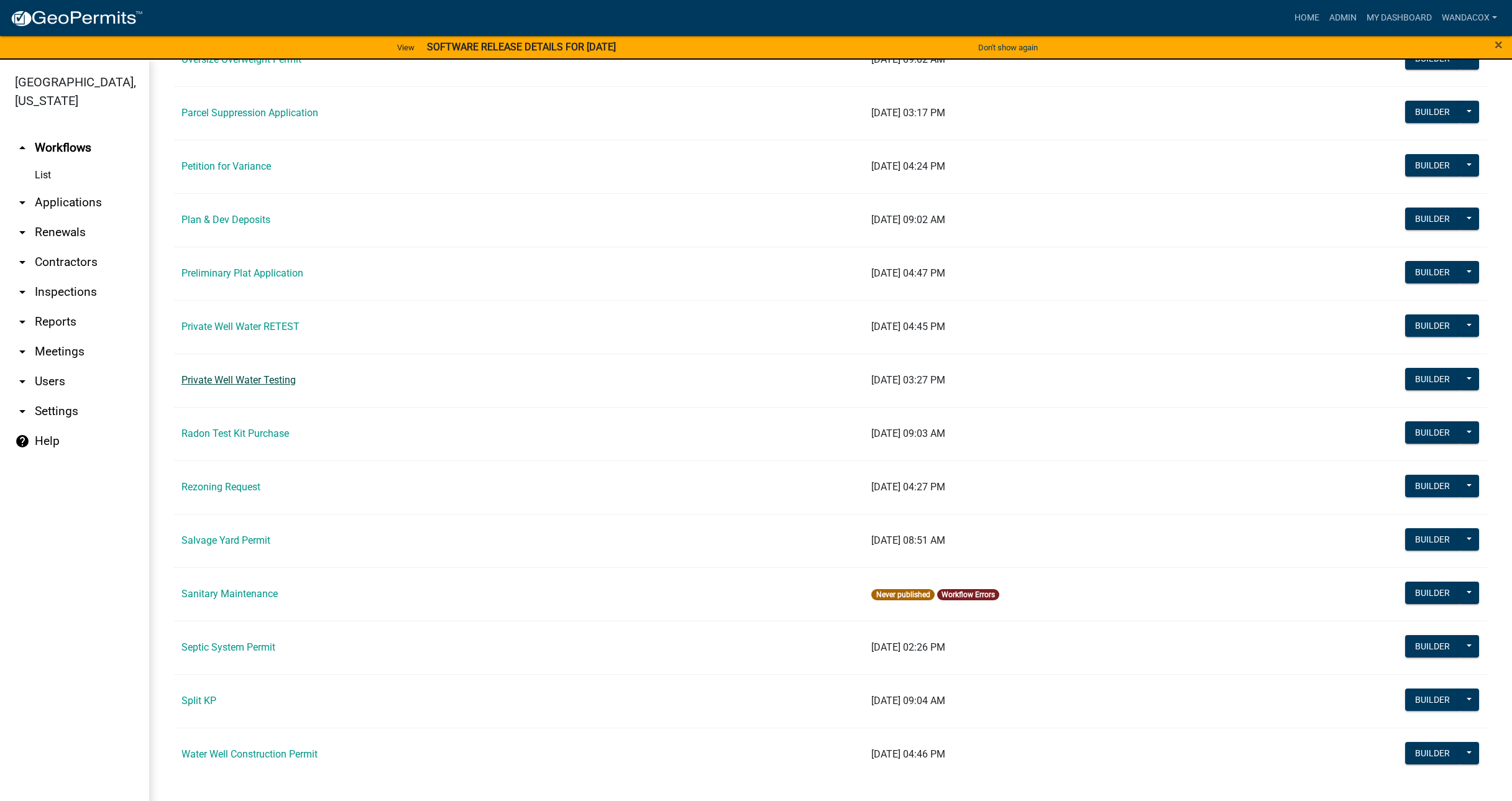
click at [222, 376] on link "Private Well Water Testing" at bounding box center [239, 380] width 114 height 12
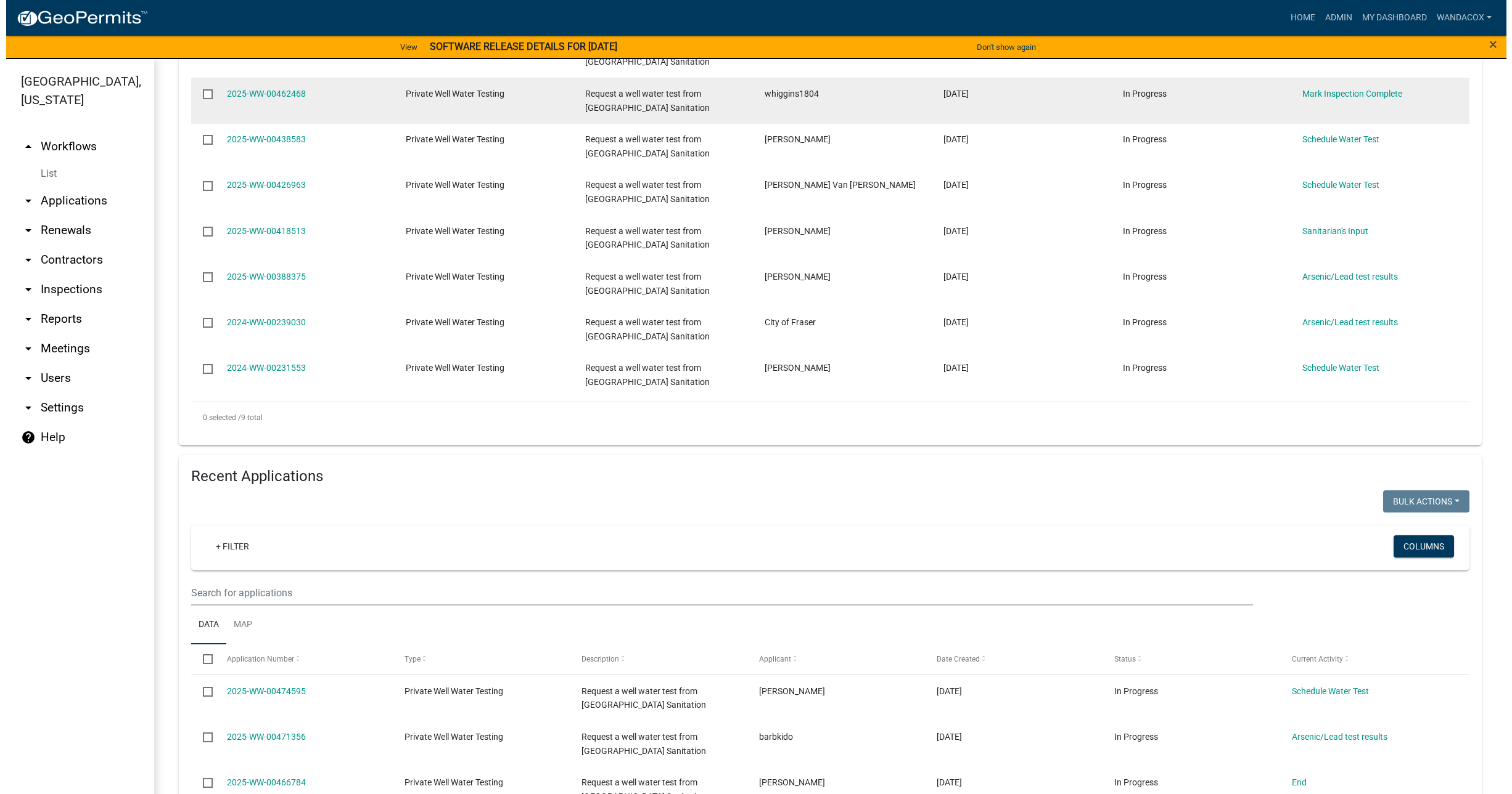
scroll to position [616, 0]
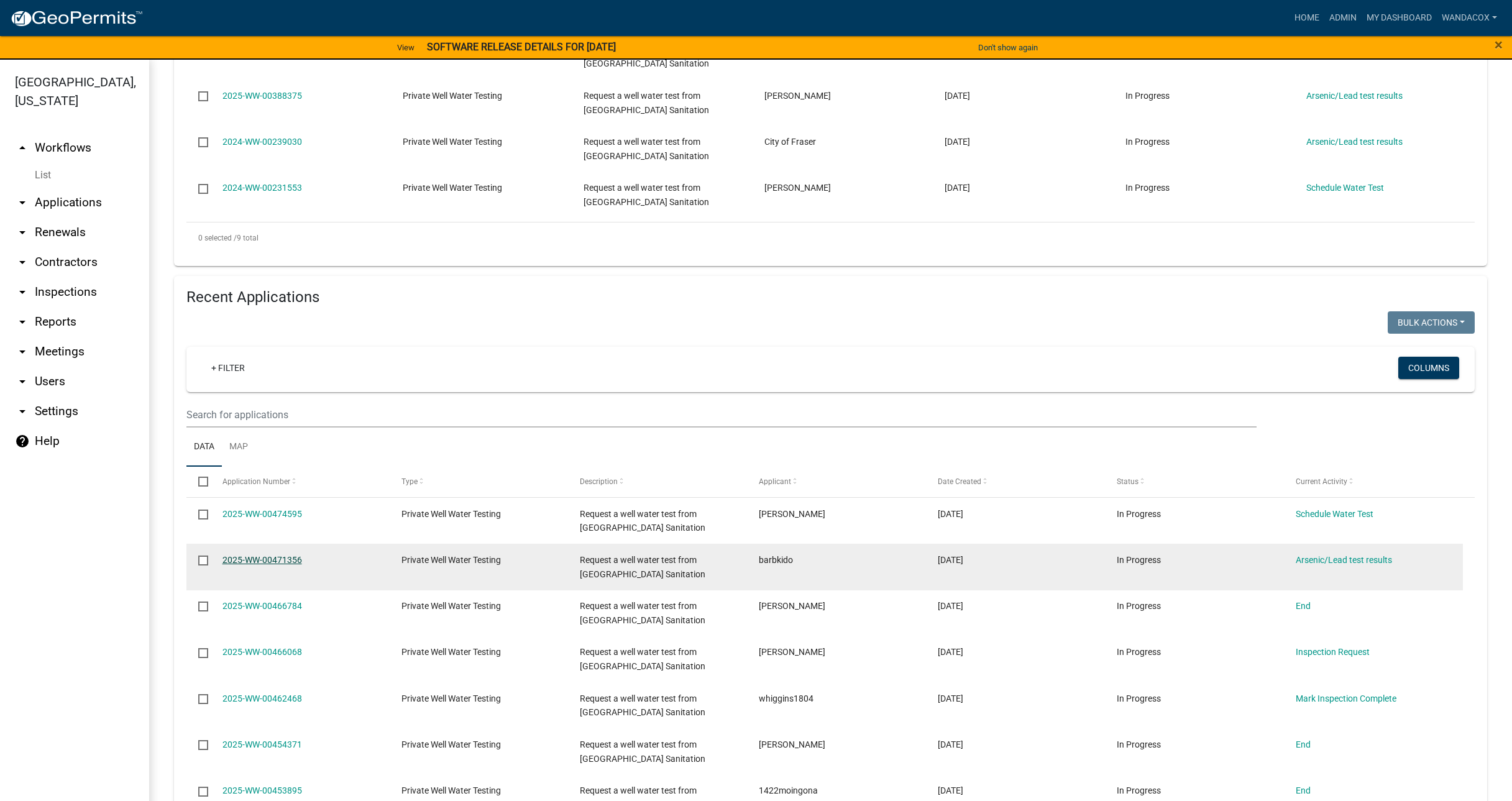
click at [224, 557] on link "2025-WW-00471356" at bounding box center [262, 560] width 79 height 10
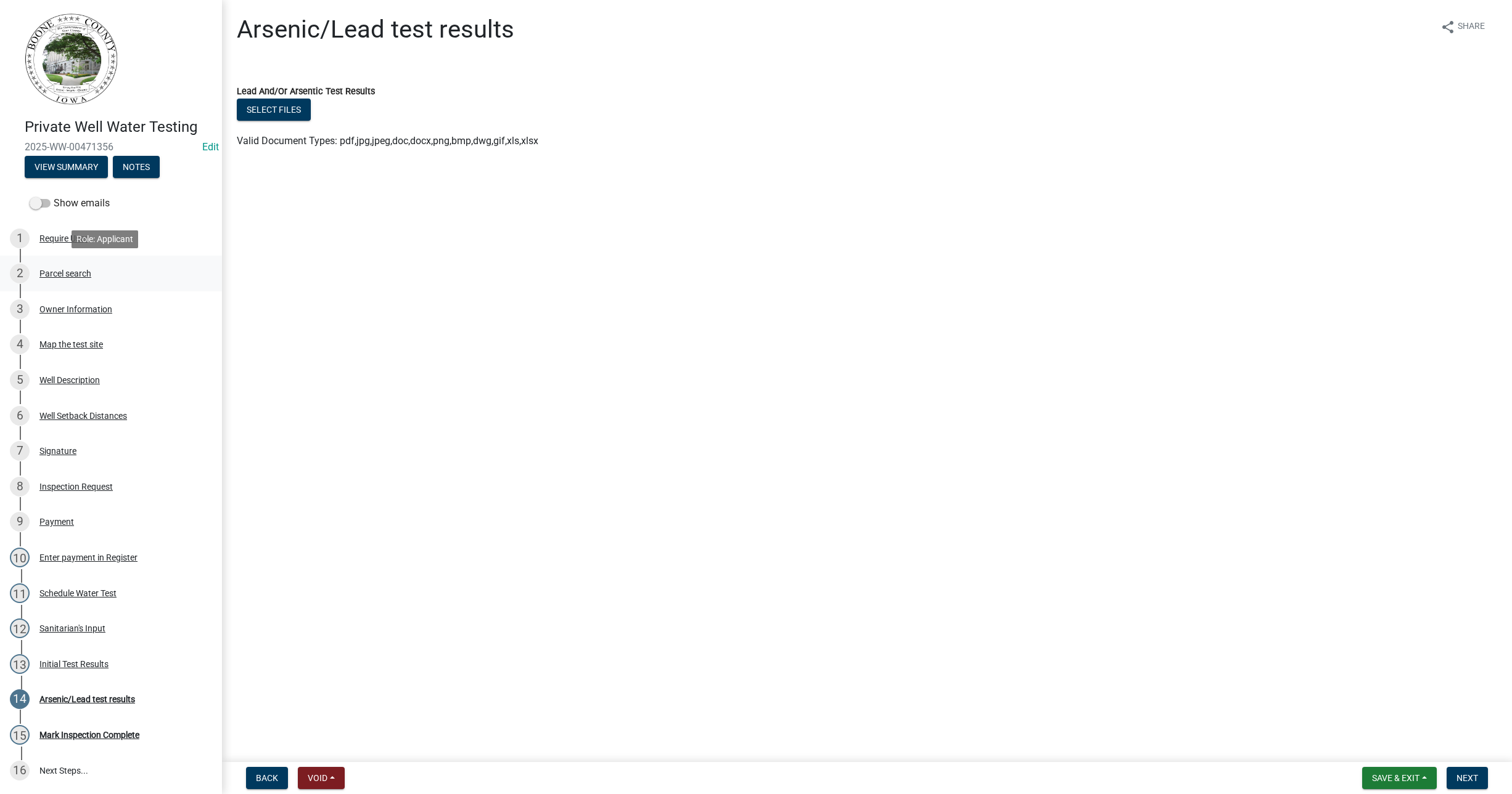
click at [89, 275] on div "Parcel search" at bounding box center [65, 274] width 52 height 8
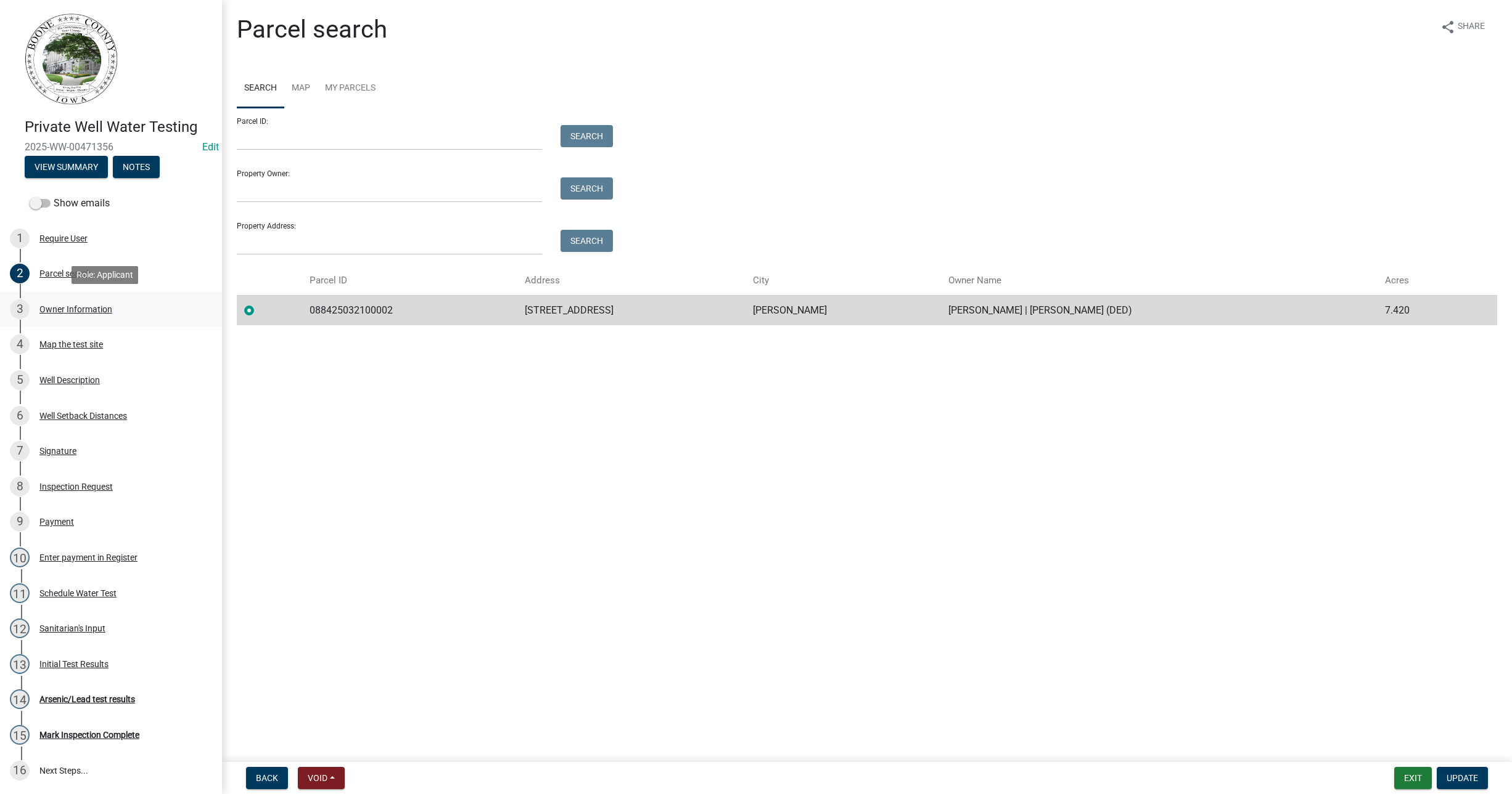
click at [58, 309] on div "Owner Information" at bounding box center [75, 309] width 73 height 8
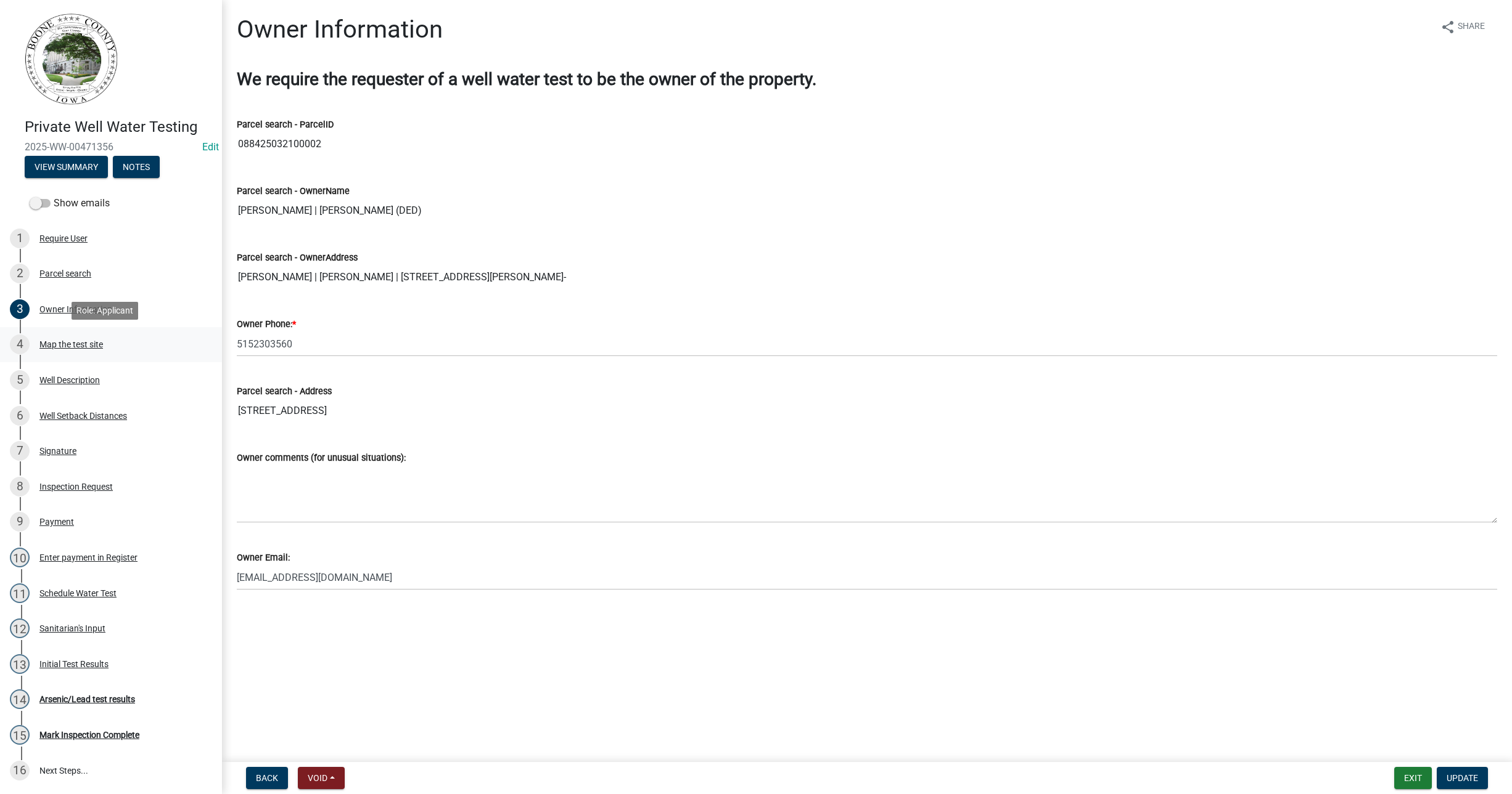
click at [60, 344] on div "Map the test site" at bounding box center [71, 344] width 63 height 8
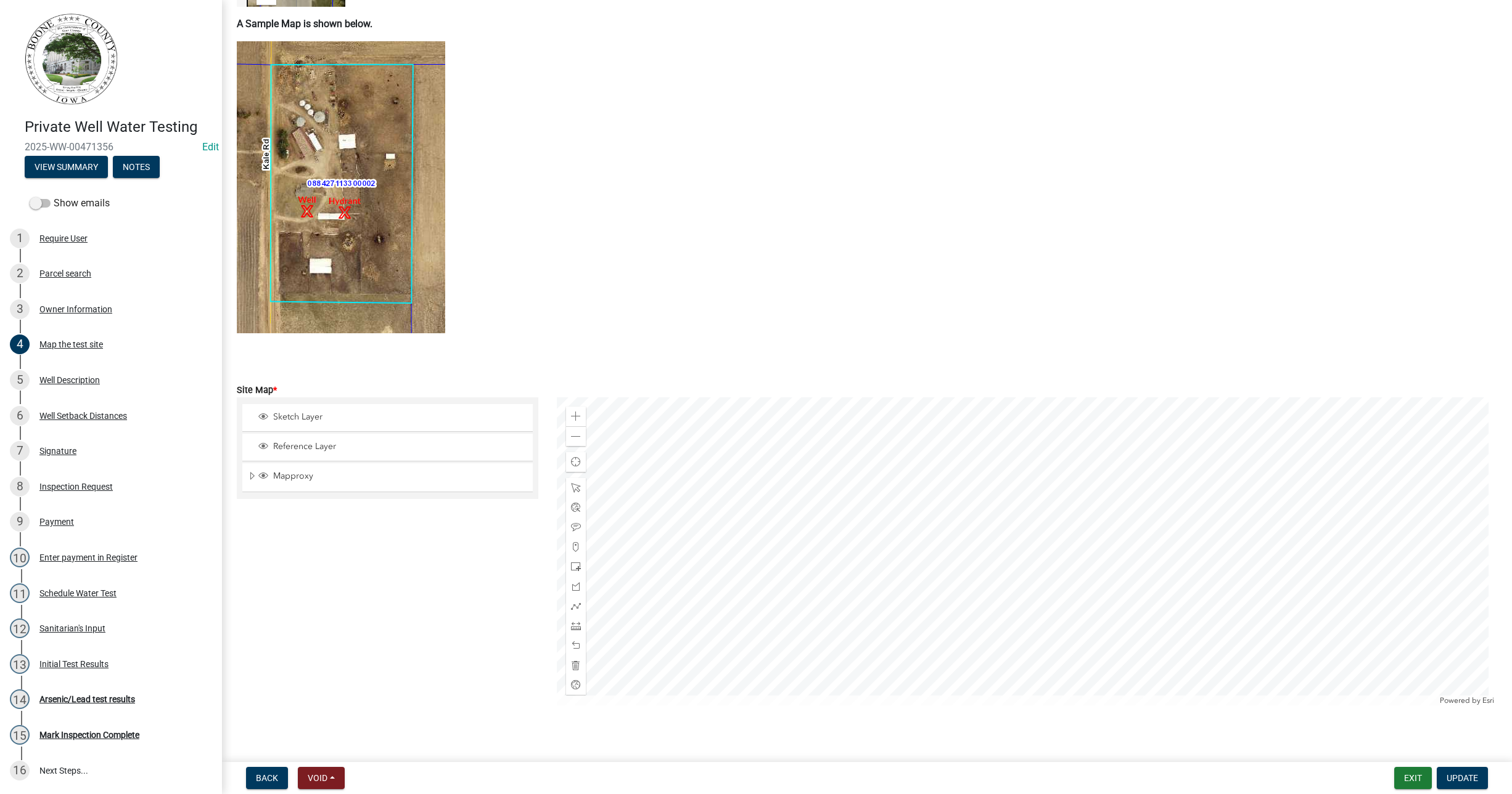
scroll to position [700, 0]
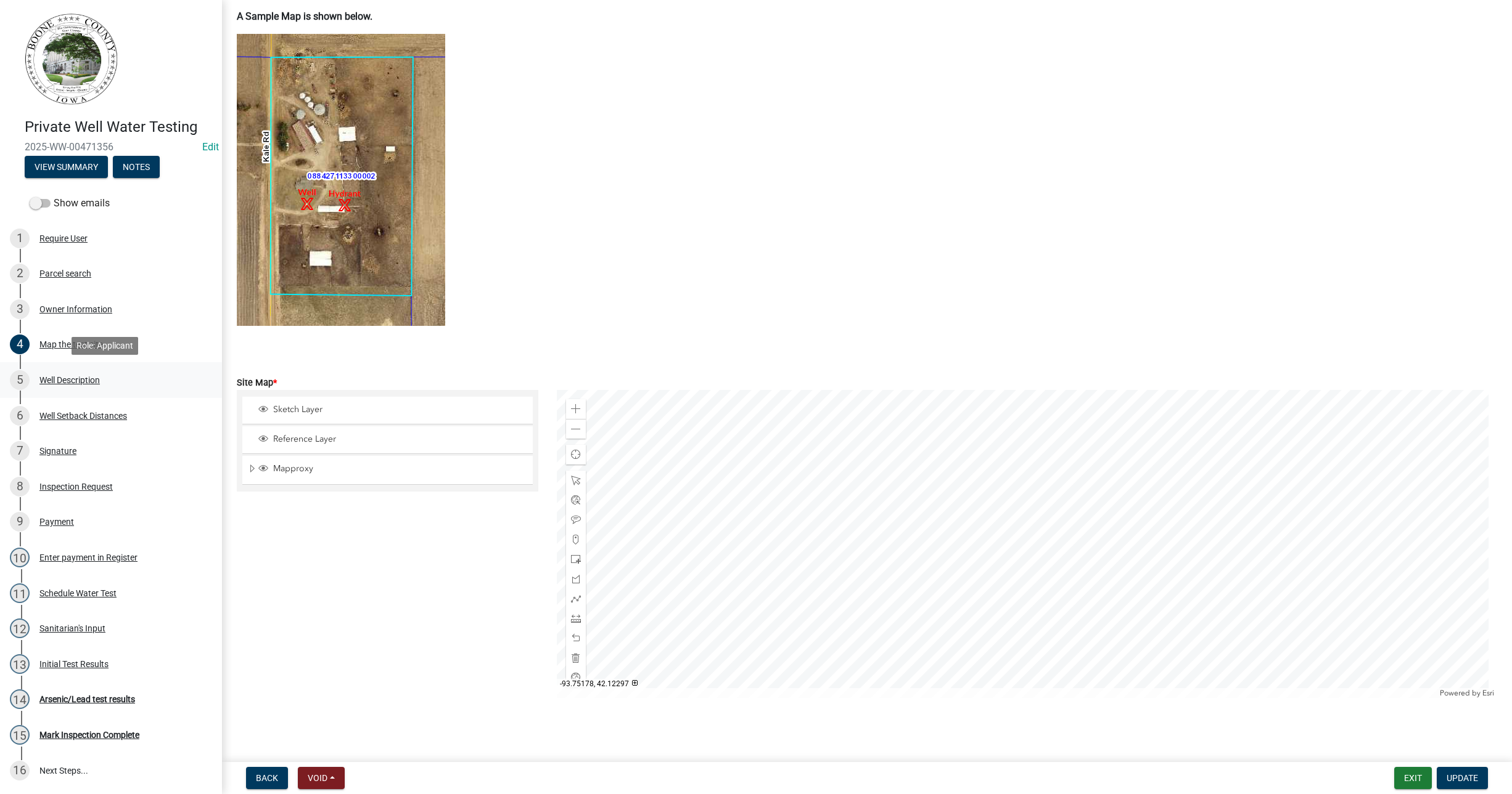
click at [74, 376] on div "Well Description" at bounding box center [69, 380] width 60 height 8
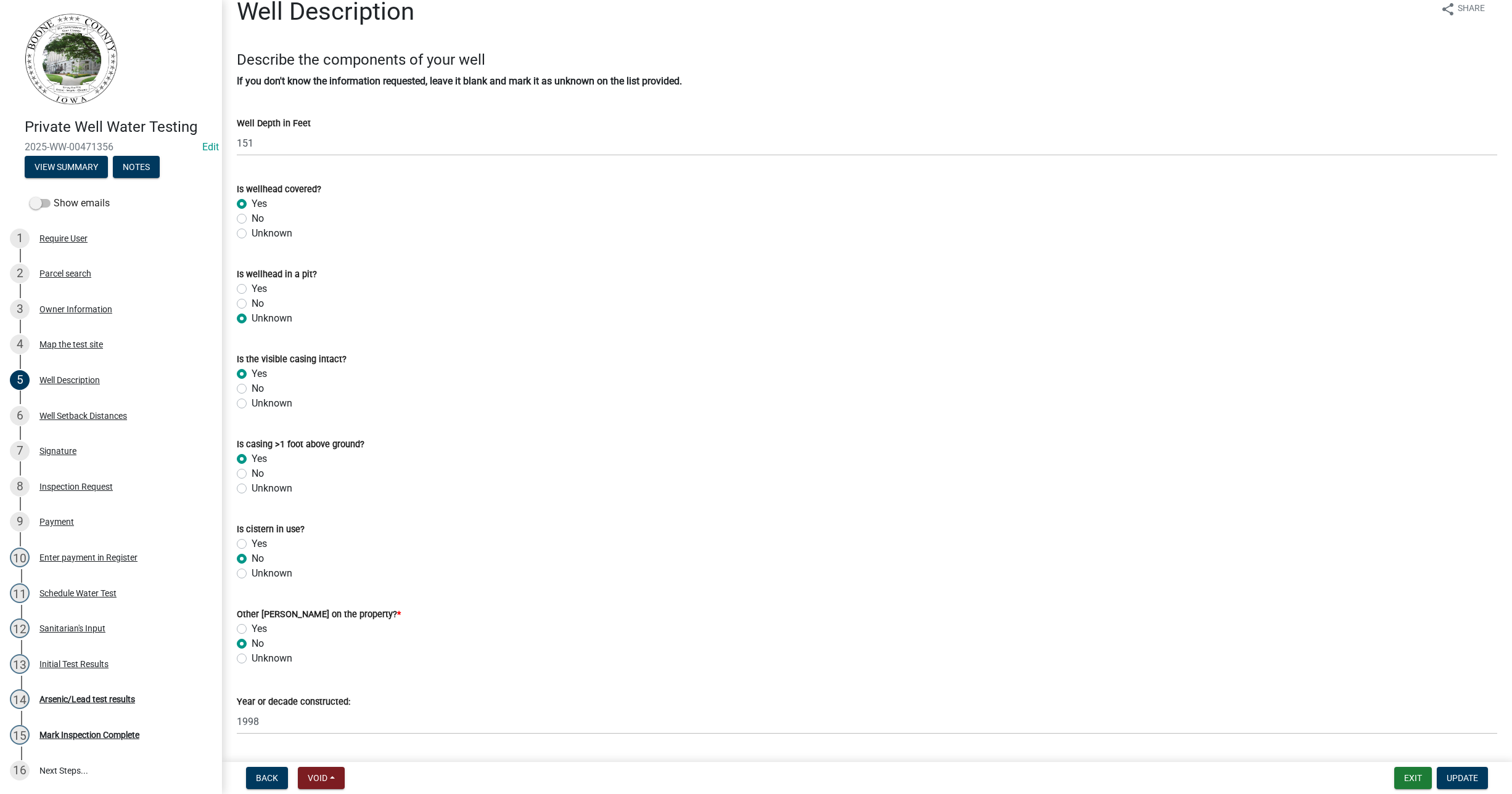
scroll to position [0, 0]
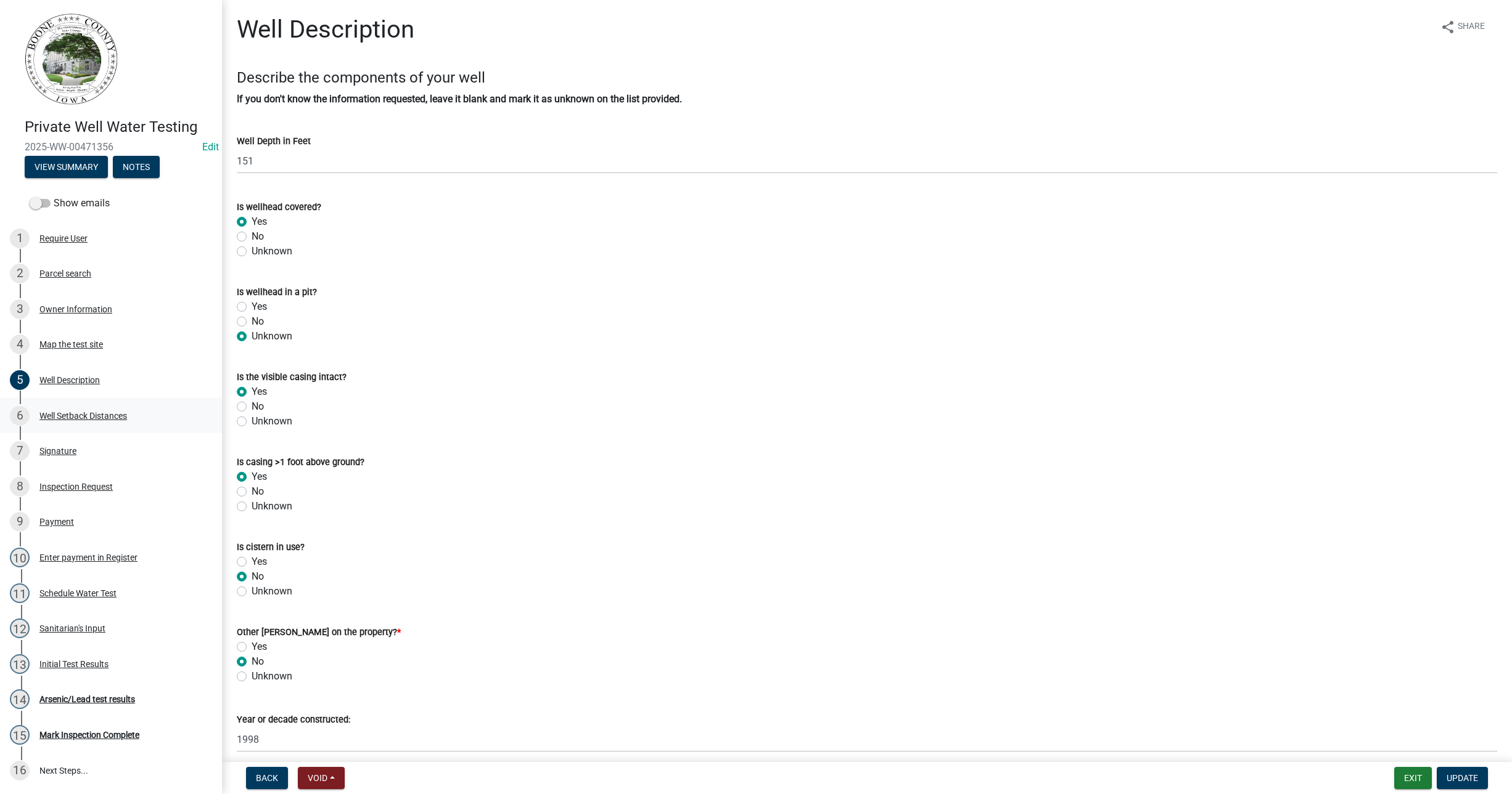
click at [72, 414] on div "Well Setback Distances" at bounding box center [83, 416] width 88 height 8
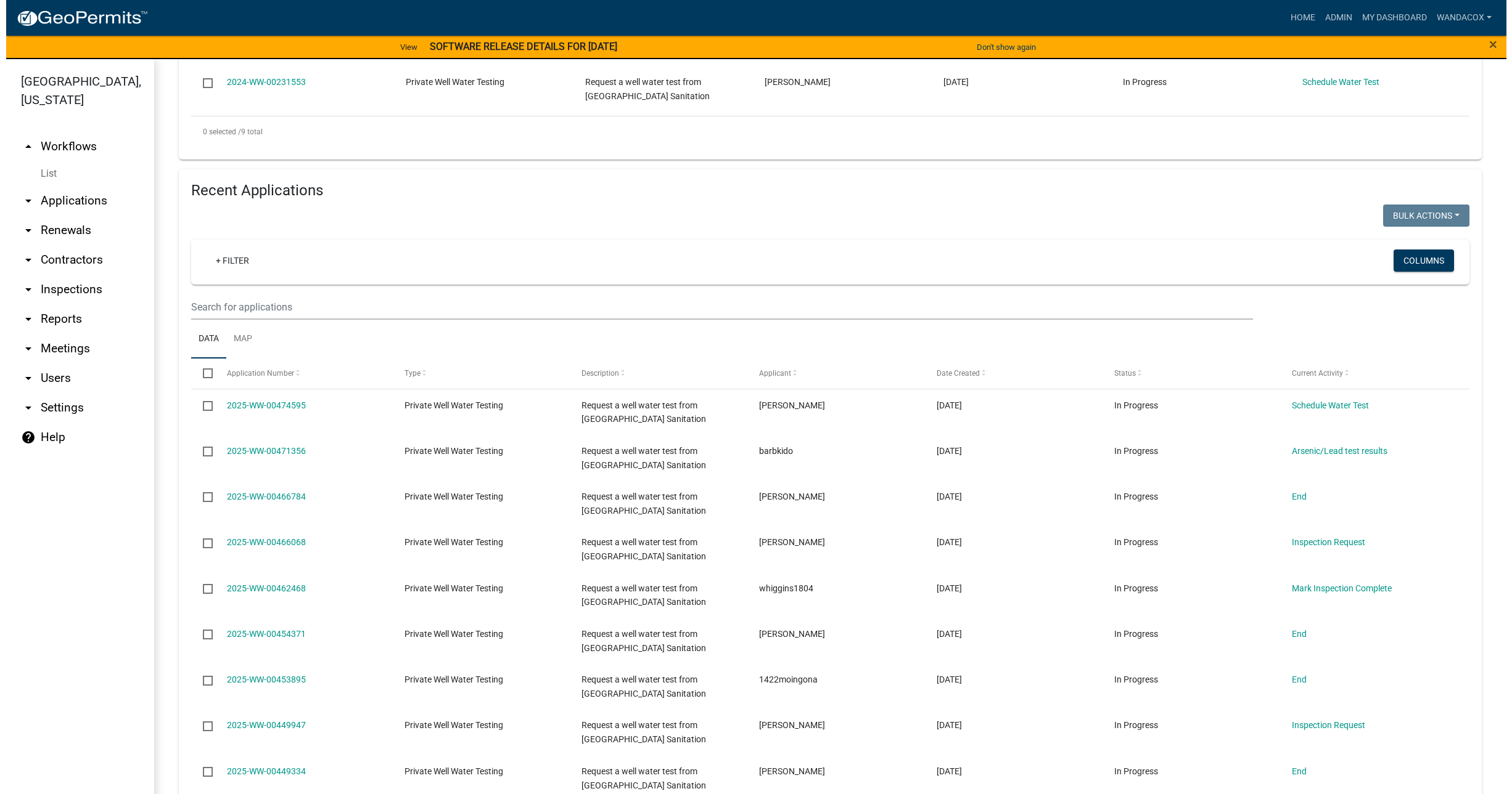
scroll to position [771, 0]
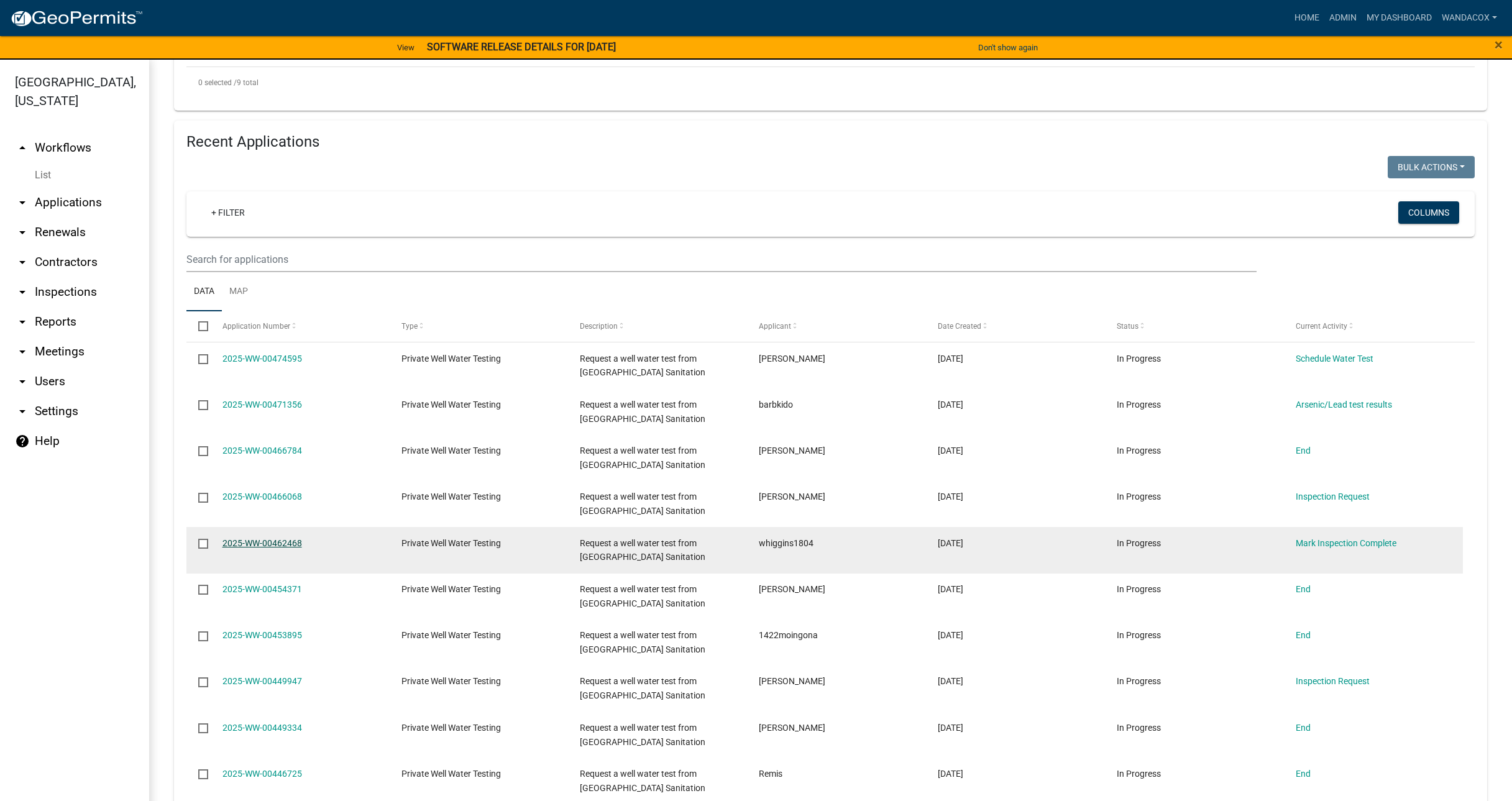
click at [284, 542] on link "2025-WW-00462468" at bounding box center [262, 543] width 79 height 10
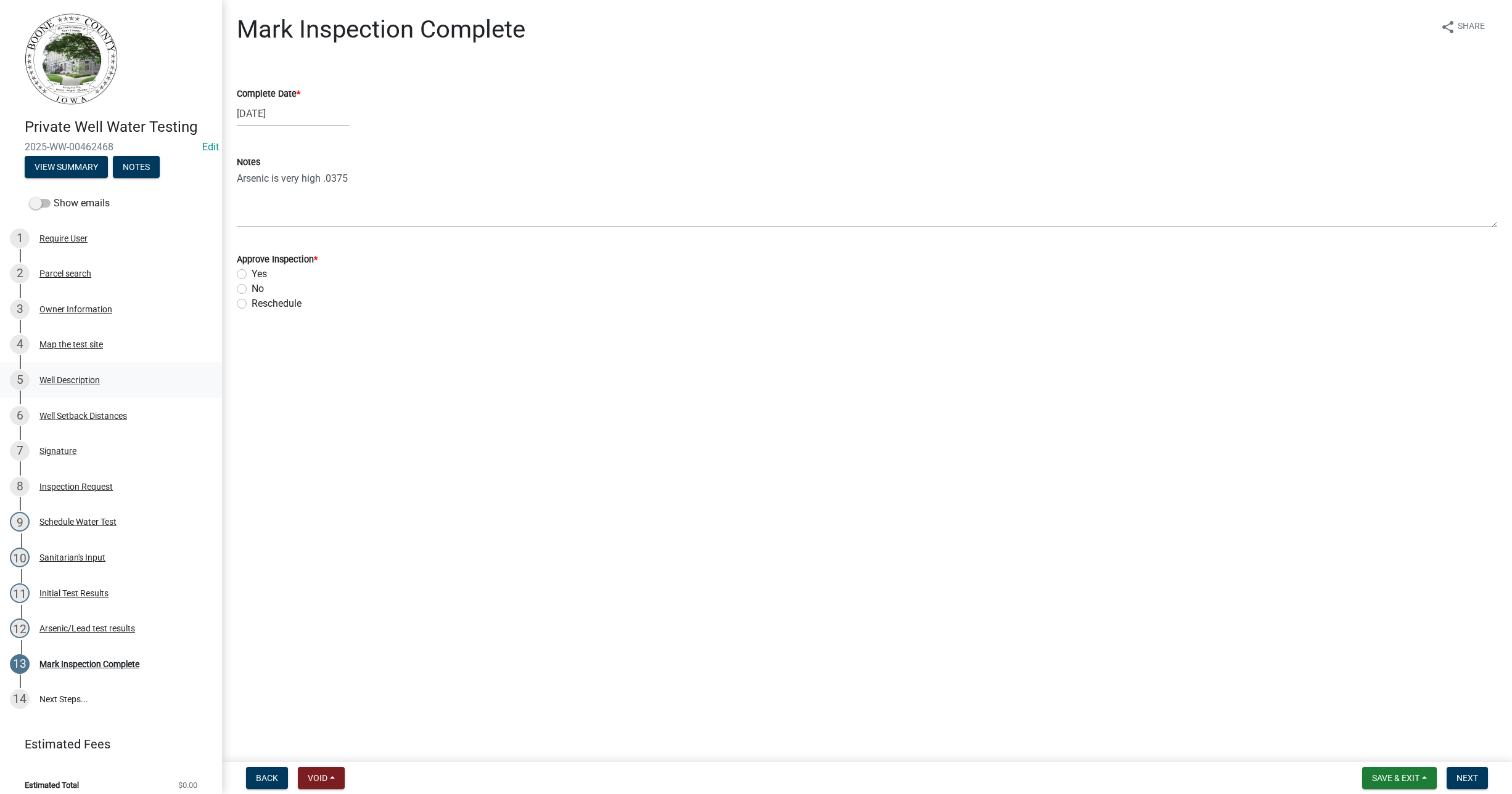
click at [55, 377] on div "Well Description" at bounding box center [69, 380] width 60 height 8
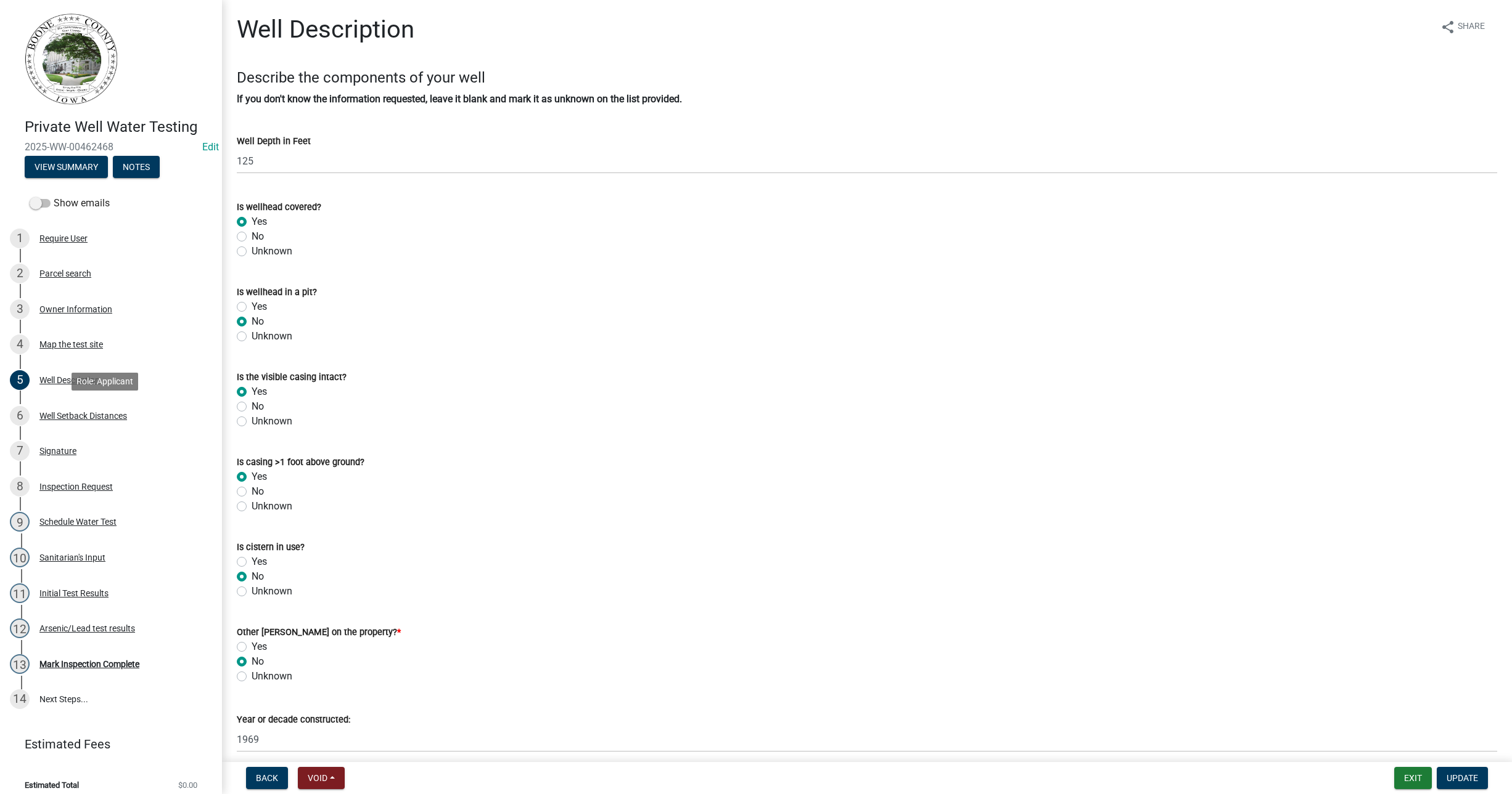
click at [89, 418] on div "Well Setback Distances" at bounding box center [83, 416] width 88 height 8
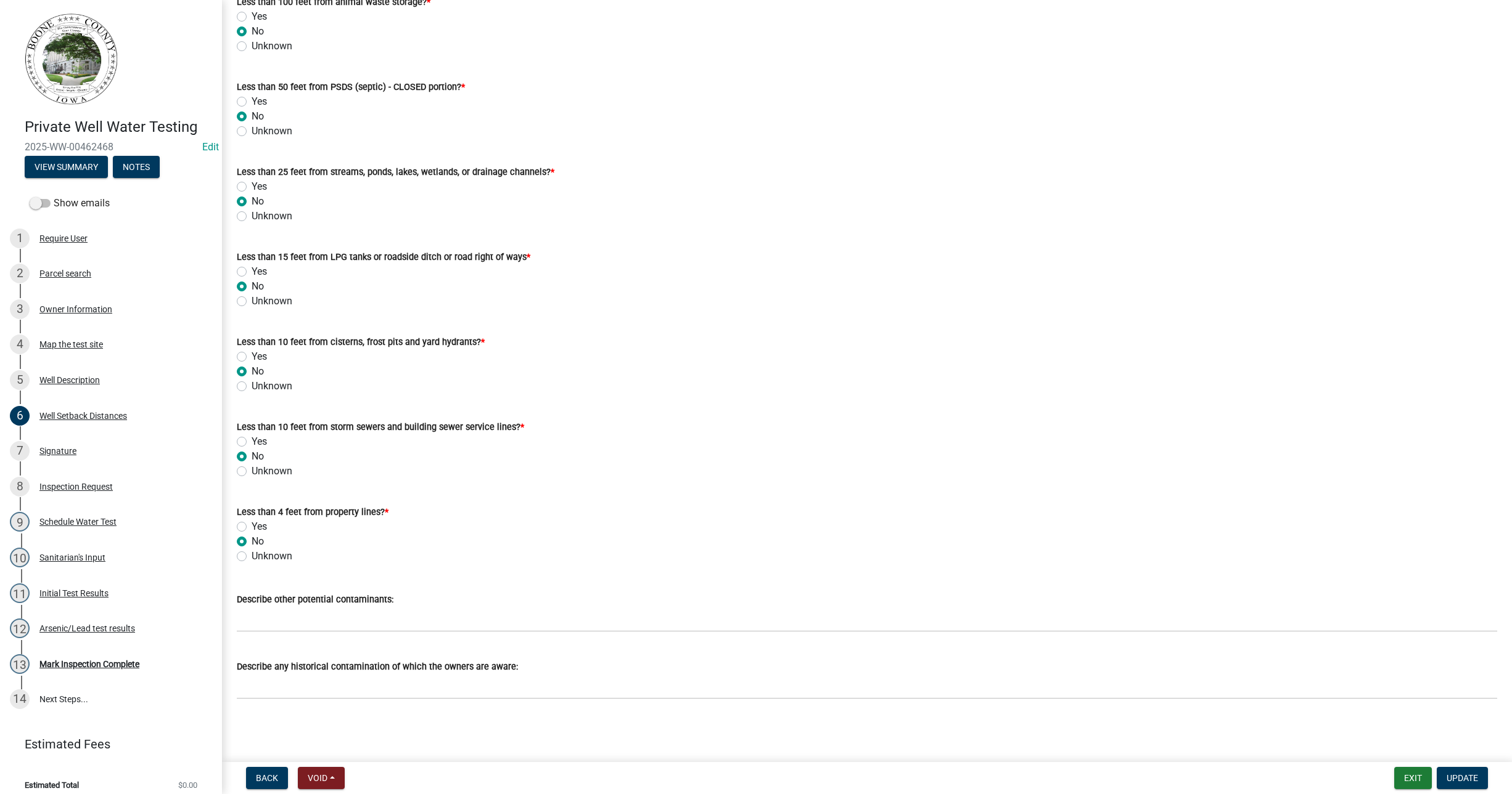
scroll to position [614, 0]
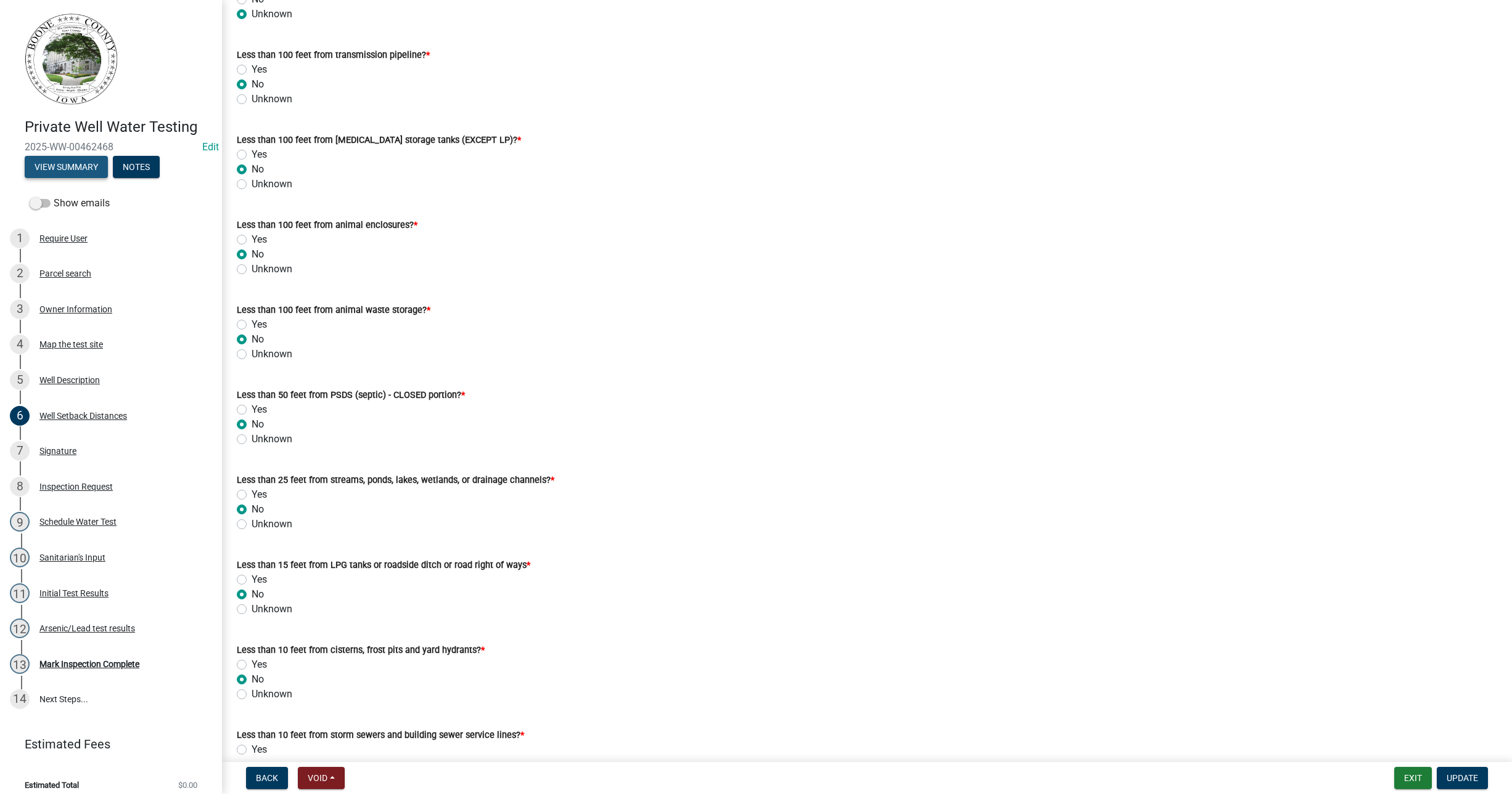
click at [77, 161] on button "View Summary" at bounding box center [67, 167] width 84 height 23
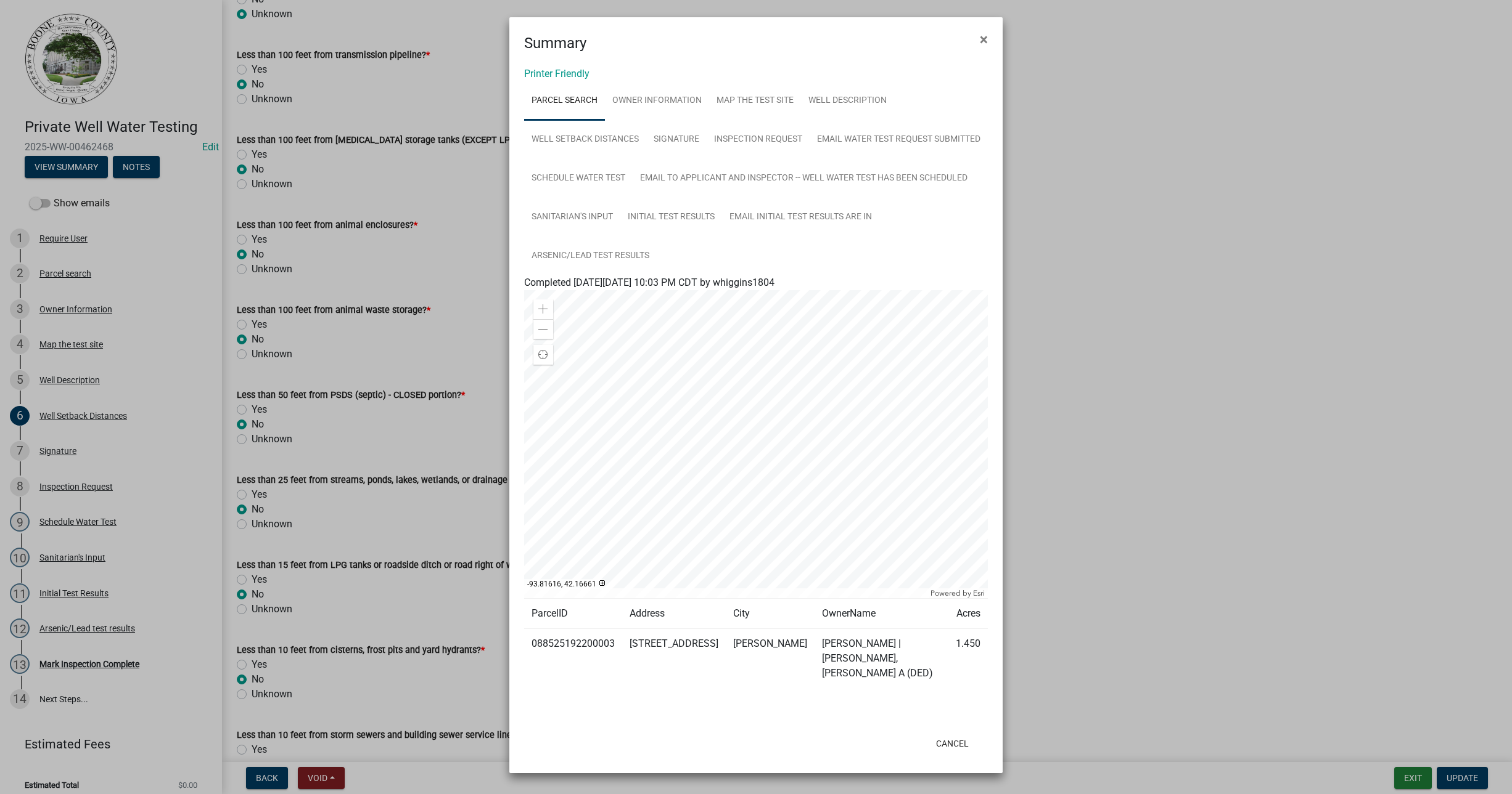
click at [1030, 104] on ngb-modal-window "Summary × Printer Friendly Parcel search Owner Information Map the test site We…" at bounding box center [756, 397] width 1512 height 794
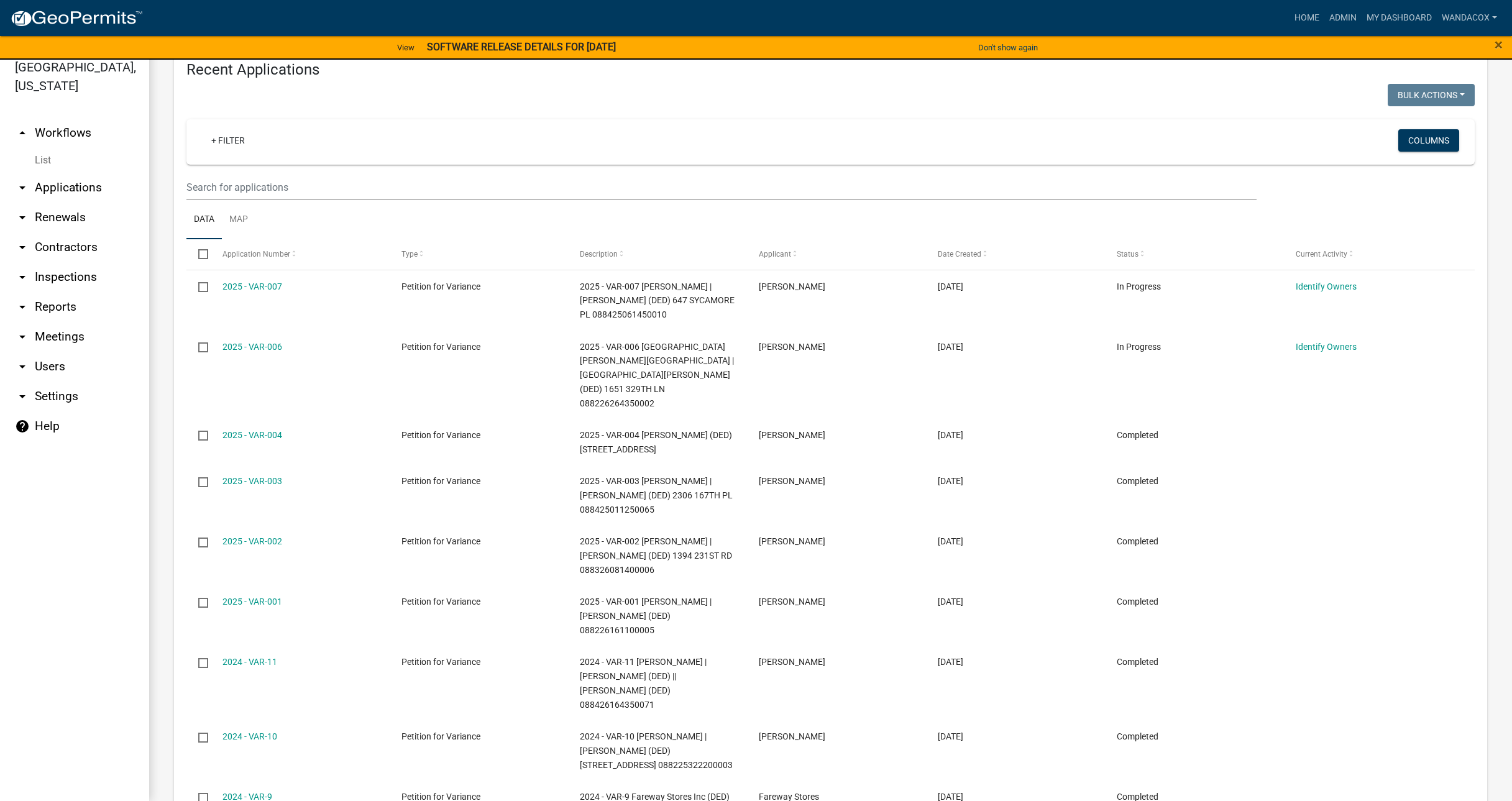
scroll to position [723, 0]
